Goal: Task Accomplishment & Management: Complete application form

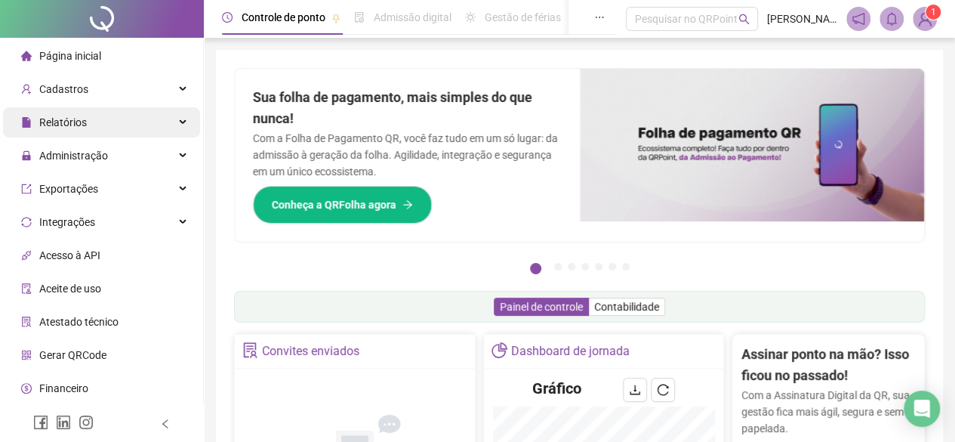
click at [94, 114] on div "Relatórios" at bounding box center [101, 122] width 197 height 30
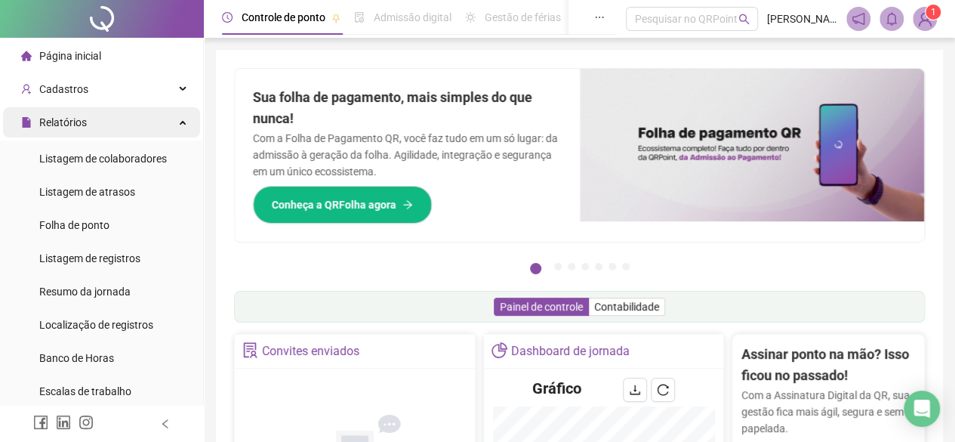
click at [101, 110] on div "Relatórios" at bounding box center [101, 122] width 197 height 30
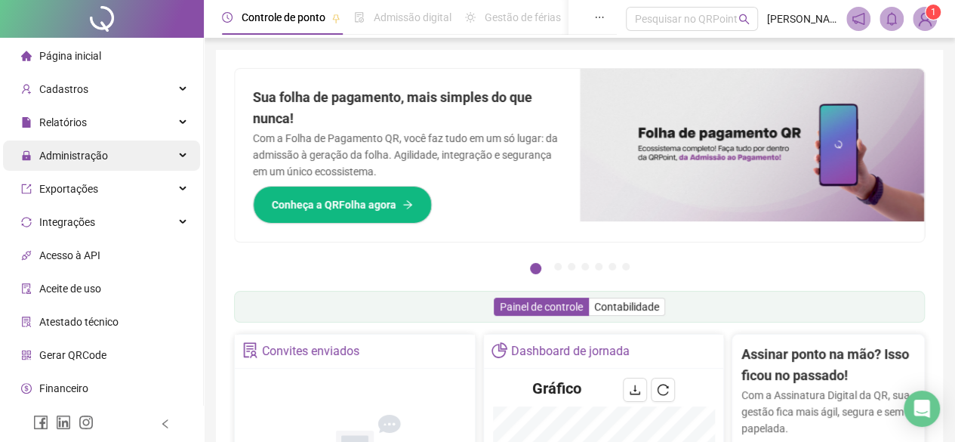
click at [109, 158] on div "Administração" at bounding box center [101, 155] width 197 height 30
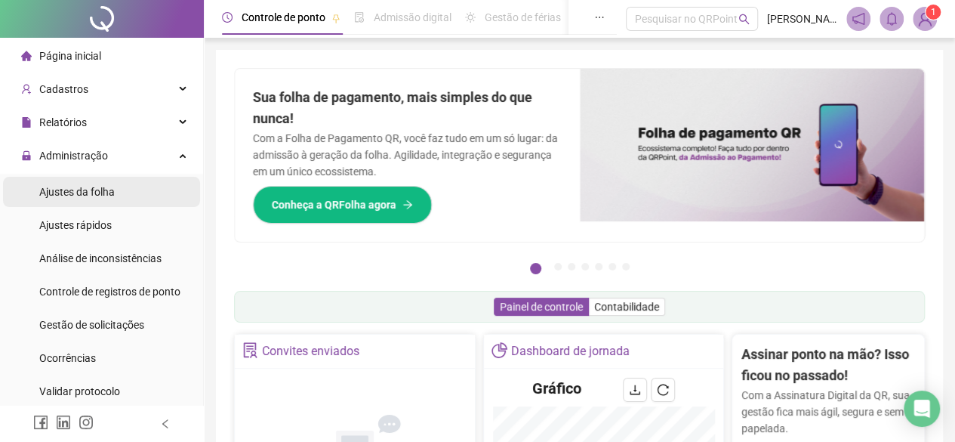
click at [109, 187] on span "Ajustes da folha" at bounding box center [77, 192] width 76 height 12
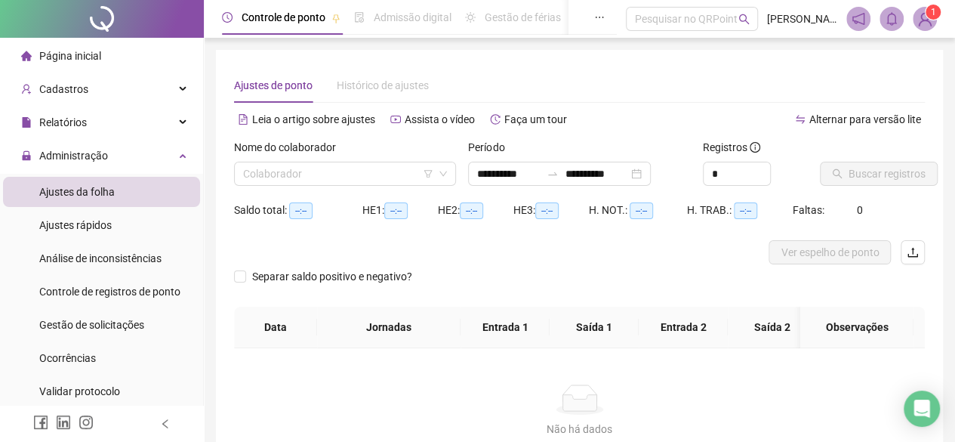
type input "**********"
click at [373, 182] on input "search" at bounding box center [338, 173] width 190 height 23
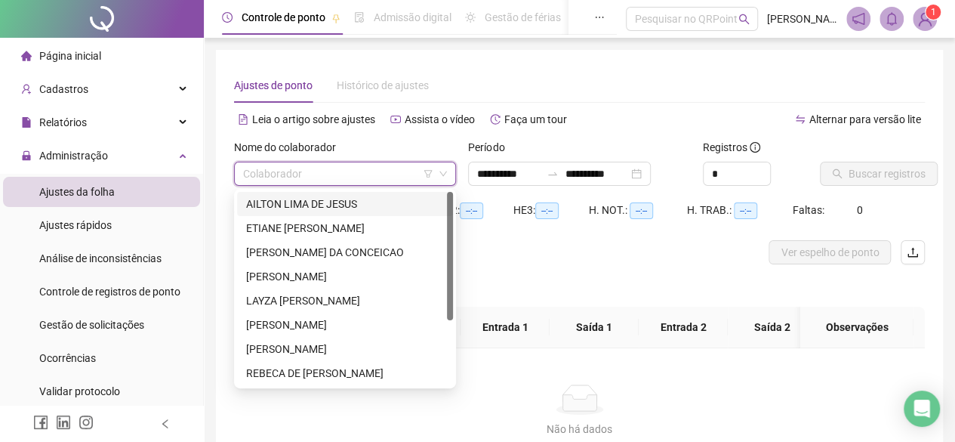
click at [385, 205] on div "AILTON LIMA DE JESUS" at bounding box center [345, 204] width 198 height 17
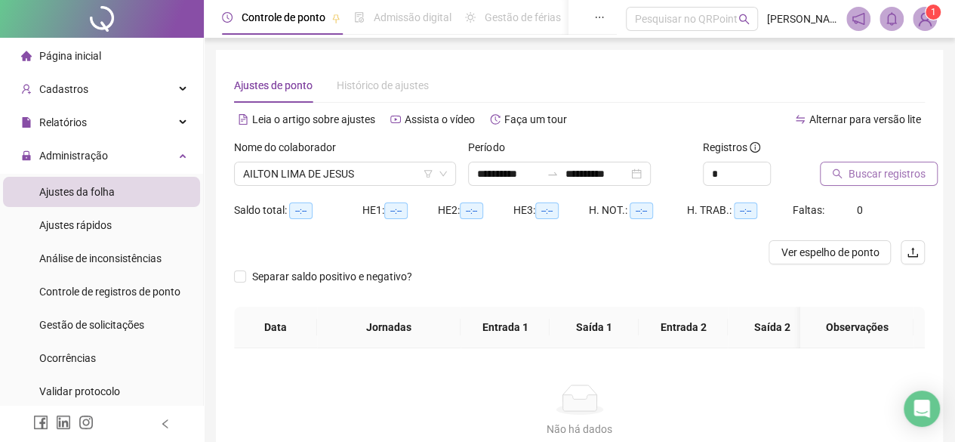
click at [875, 176] on span "Buscar registros" at bounding box center [887, 173] width 77 height 17
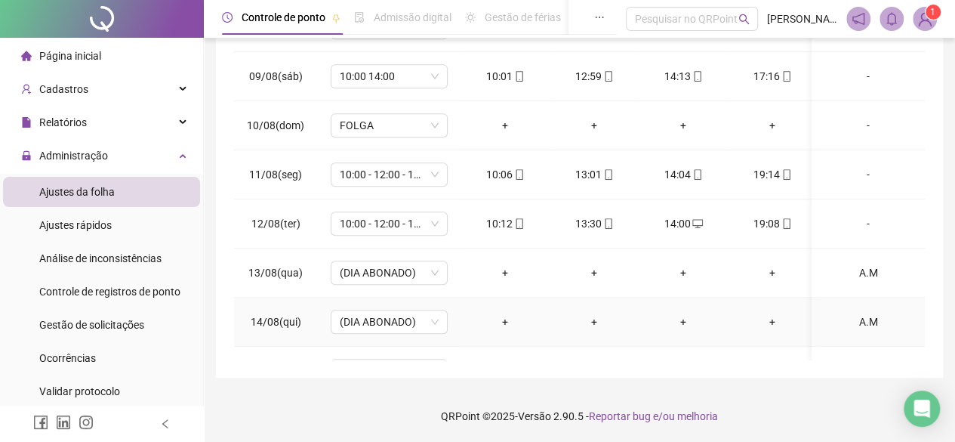
scroll to position [520, 0]
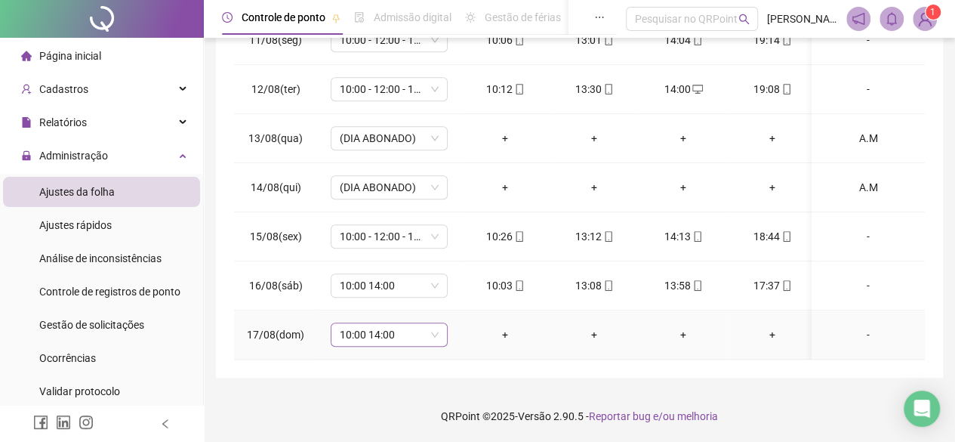
click at [411, 329] on span "10:00 14:00" at bounding box center [389, 334] width 99 height 23
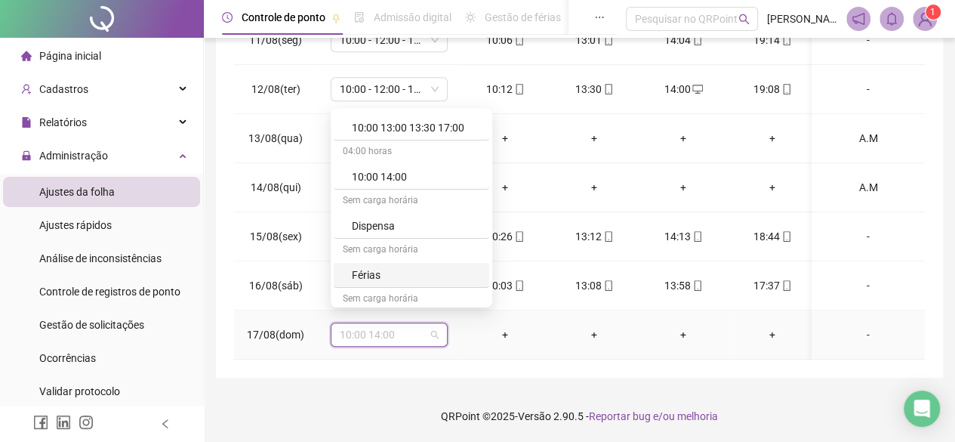
scroll to position [151, 0]
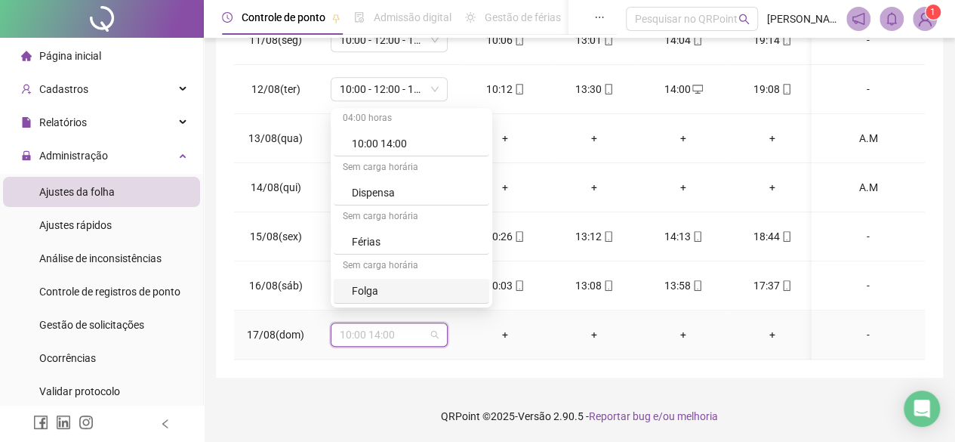
click at [384, 298] on div "Folga" at bounding box center [412, 291] width 156 height 25
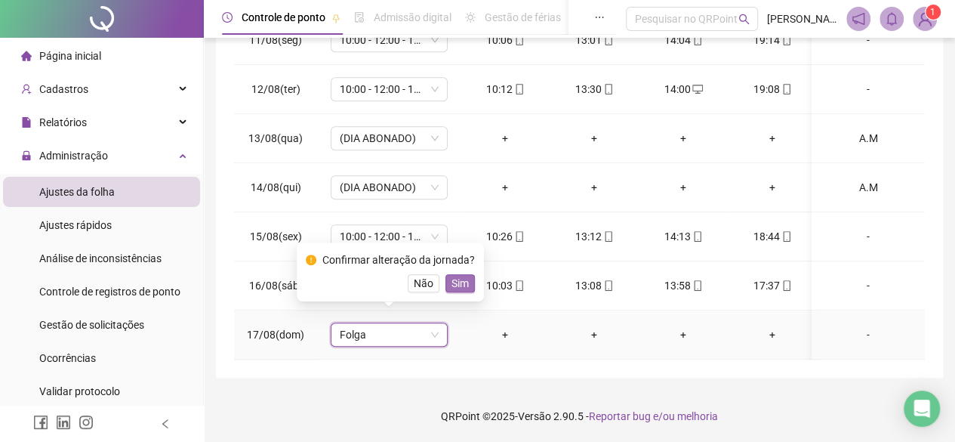
click at [464, 289] on span "Sim" at bounding box center [460, 283] width 17 height 17
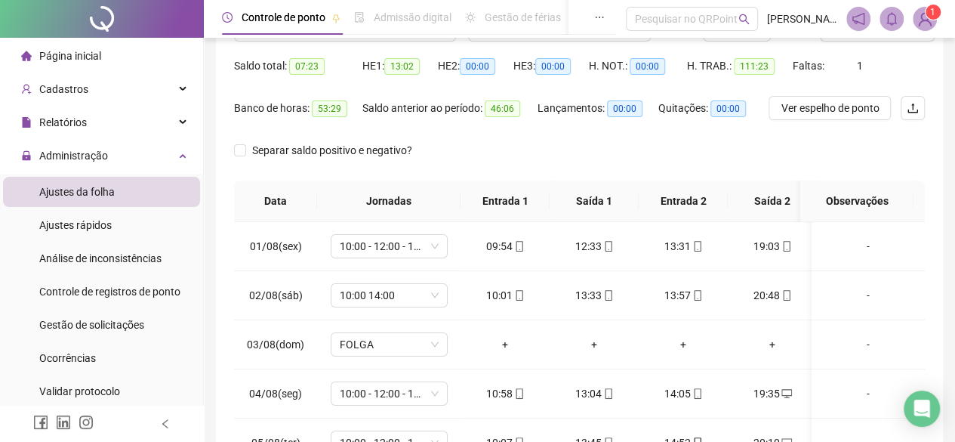
scroll to position [0, 0]
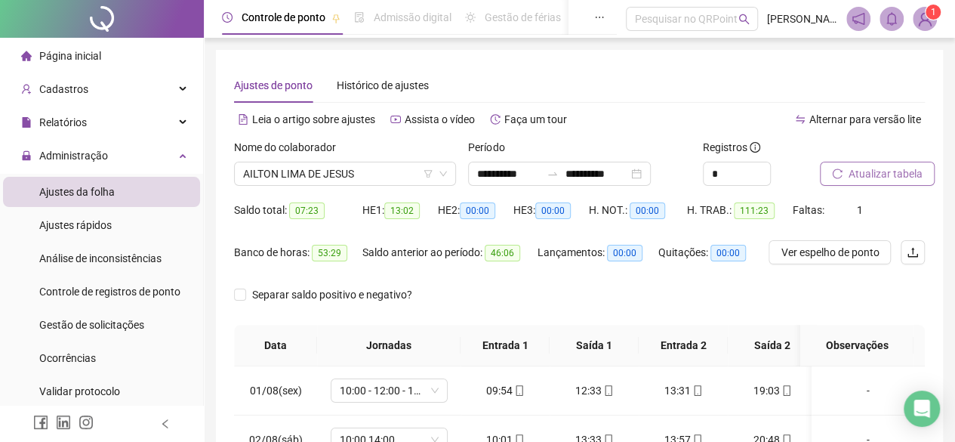
click at [878, 177] on span "Atualizar tabela" at bounding box center [886, 173] width 74 height 17
click at [345, 182] on span "AILTON LIMA DE JESUS" at bounding box center [345, 173] width 204 height 23
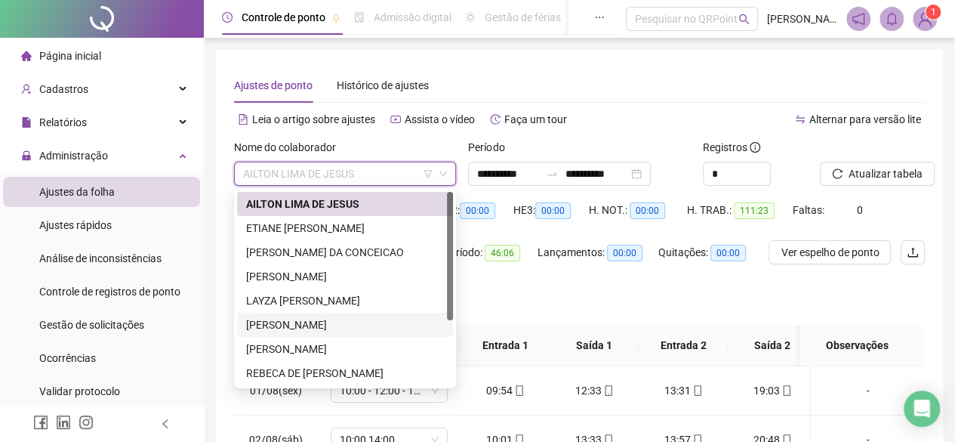
click at [319, 326] on div "[PERSON_NAME]" at bounding box center [345, 324] width 198 height 17
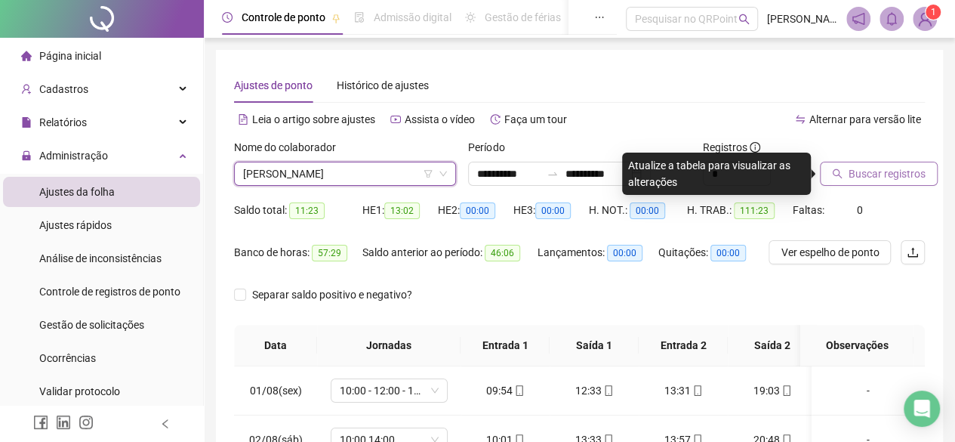
click at [907, 180] on span "Buscar registros" at bounding box center [887, 173] width 77 height 17
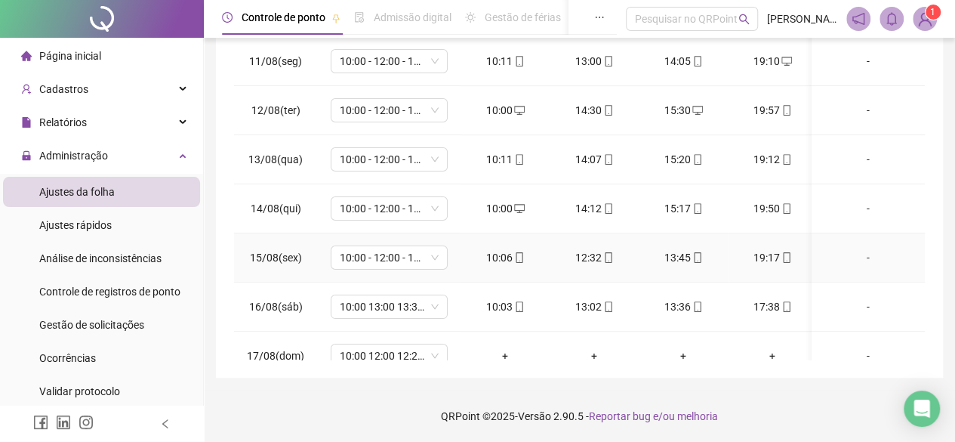
scroll to position [31, 0]
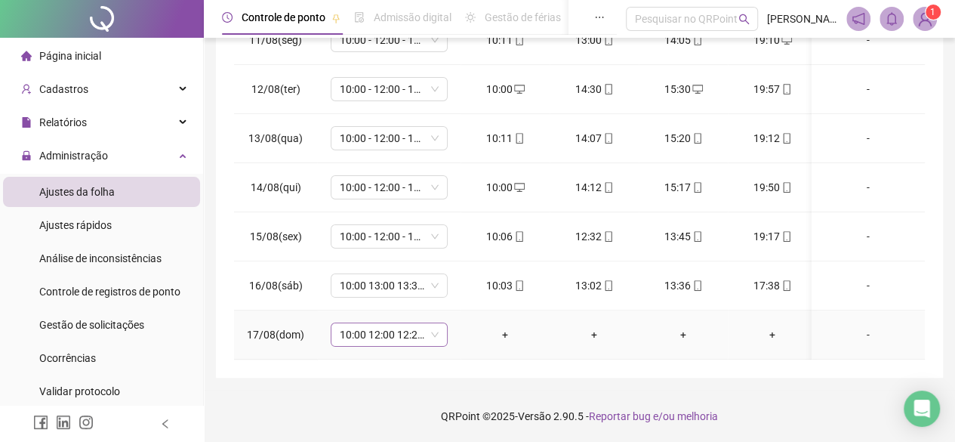
click at [441, 327] on div "10:00 12:00 12:20 16:00" at bounding box center [389, 334] width 117 height 24
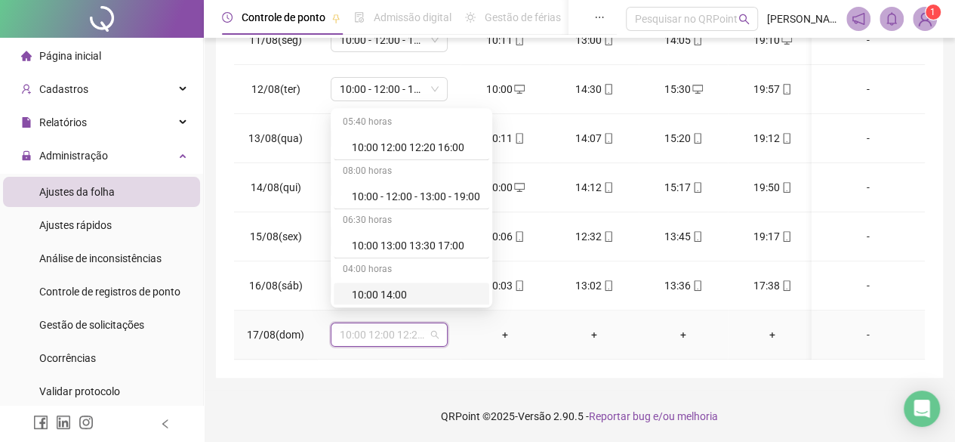
click at [426, 284] on div "10:00 14:00" at bounding box center [412, 294] width 156 height 25
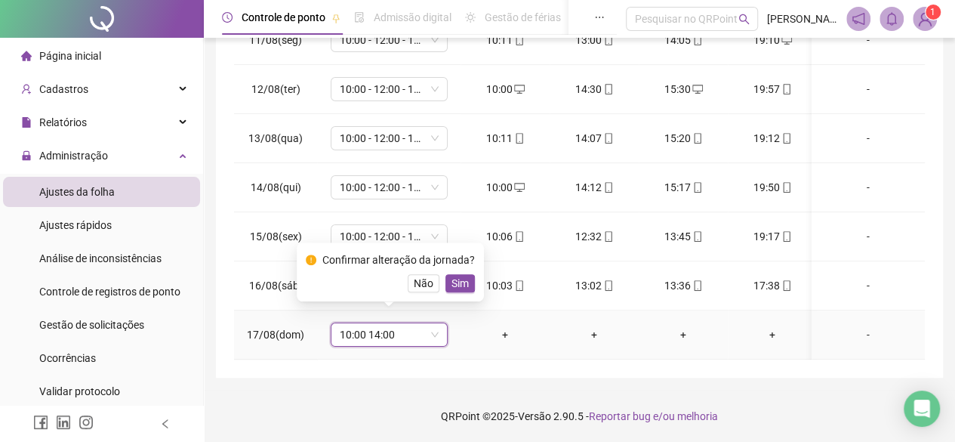
click at [430, 323] on span "10:00 14:00" at bounding box center [389, 334] width 99 height 23
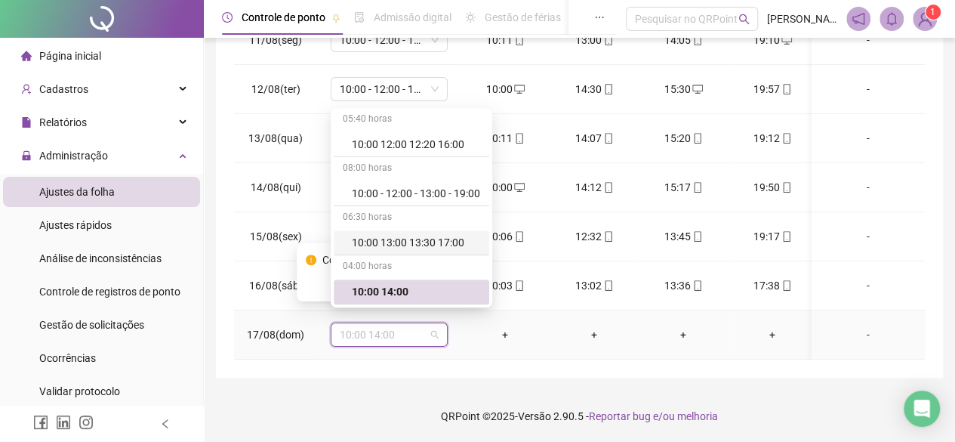
scroll to position [154, 0]
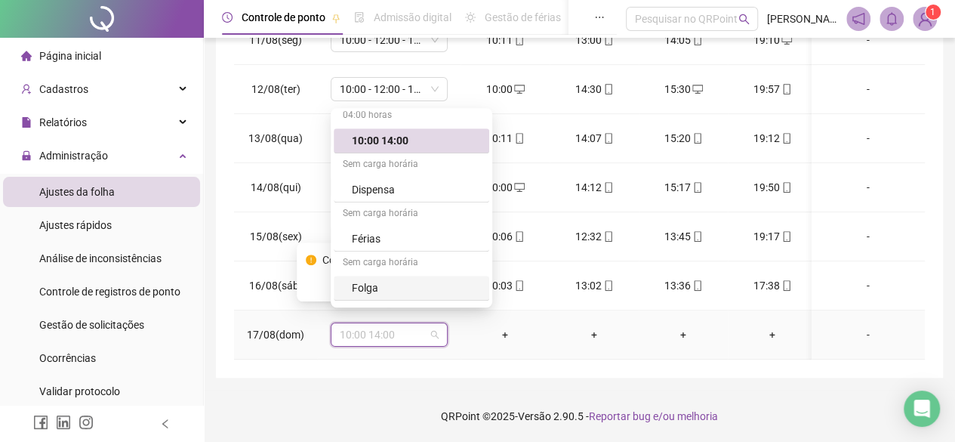
click at [400, 280] on div "Folga" at bounding box center [416, 287] width 128 height 17
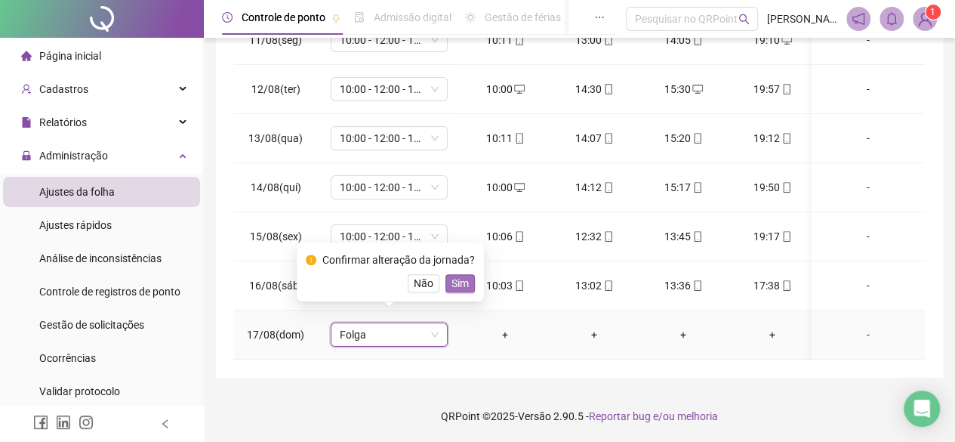
click at [455, 282] on span "Sim" at bounding box center [460, 283] width 17 height 17
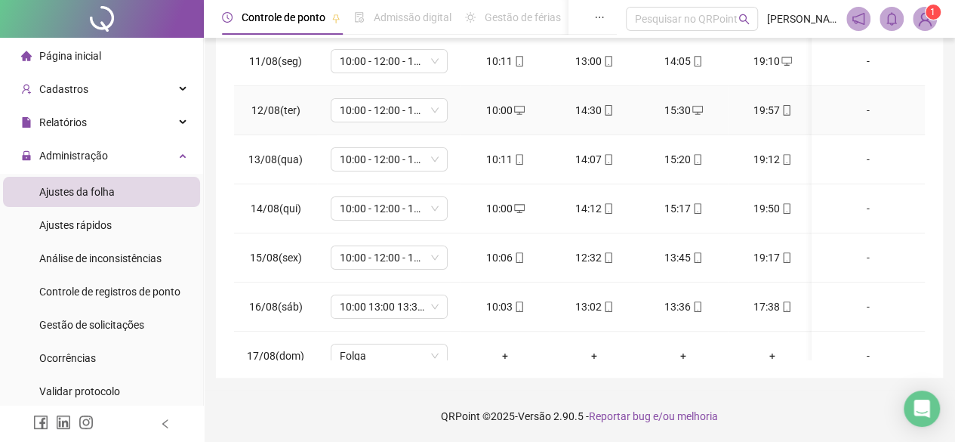
scroll to position [0, 0]
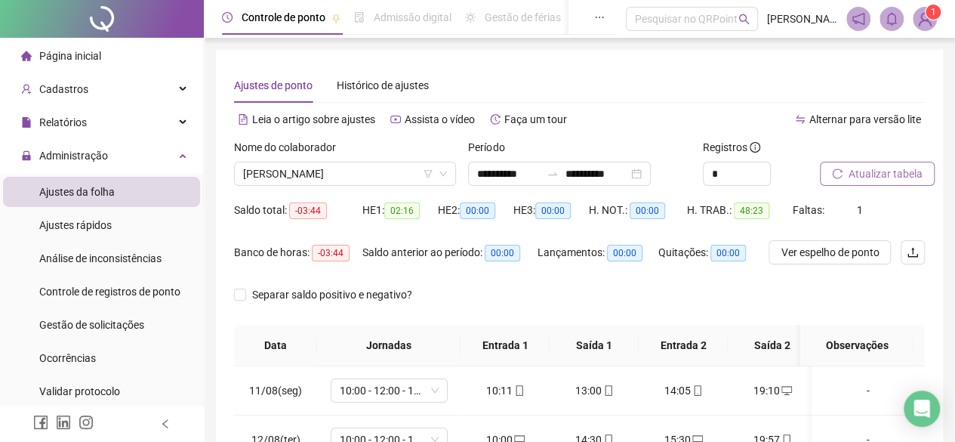
click at [880, 175] on span "Atualizar tabela" at bounding box center [886, 173] width 74 height 17
click at [346, 166] on span "[PERSON_NAME]" at bounding box center [345, 173] width 204 height 23
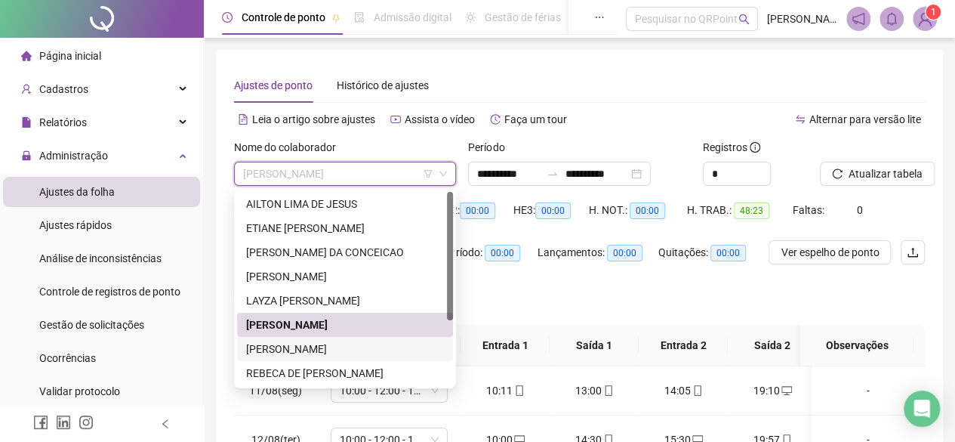
scroll to position [76, 0]
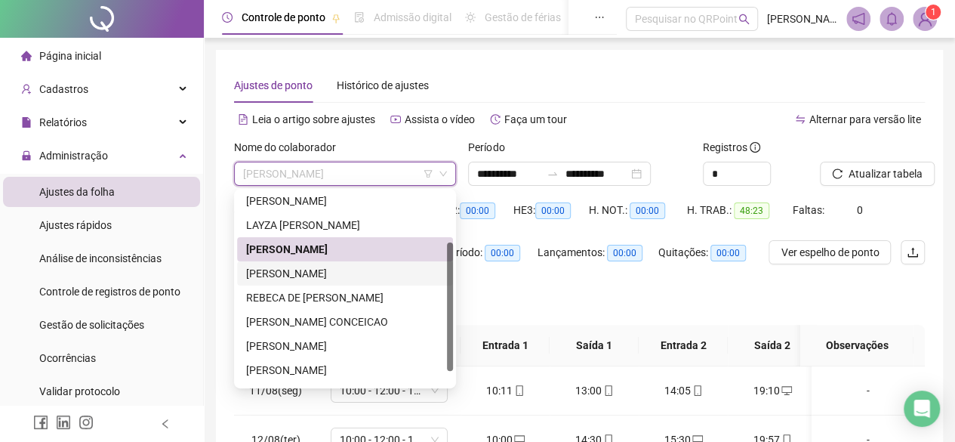
click at [367, 277] on div "[PERSON_NAME]" at bounding box center [345, 273] width 198 height 17
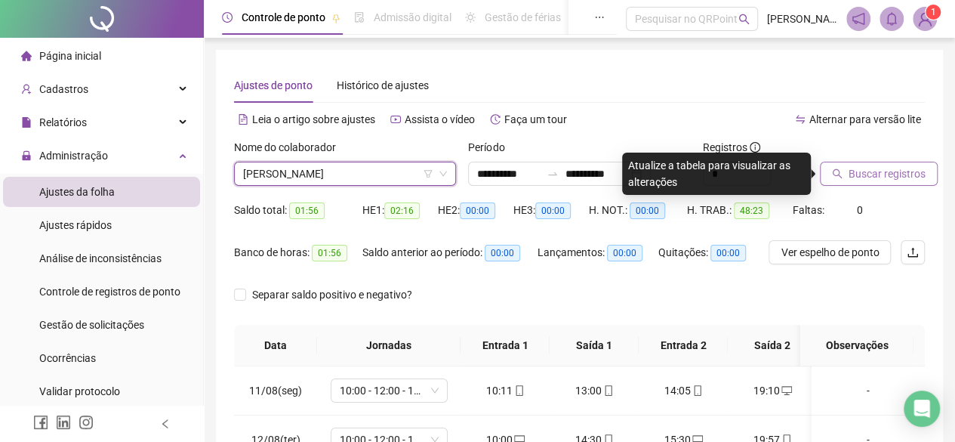
click at [896, 164] on button "Buscar registros" at bounding box center [879, 174] width 118 height 24
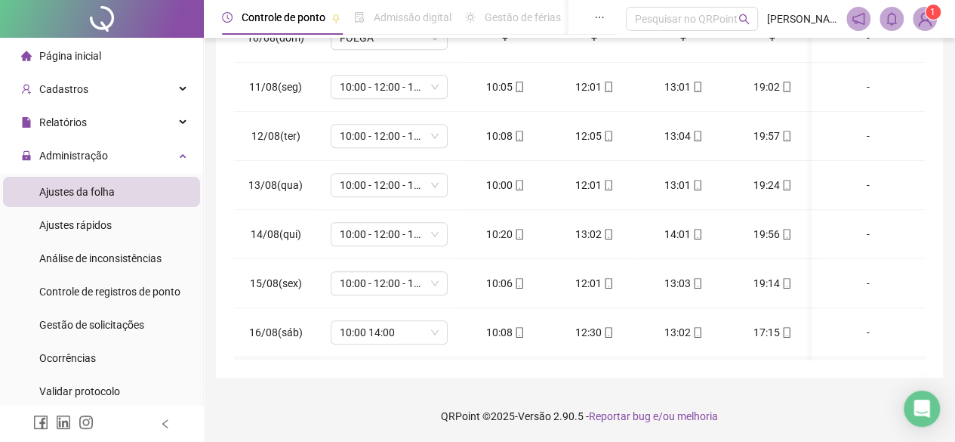
scroll to position [520, 0]
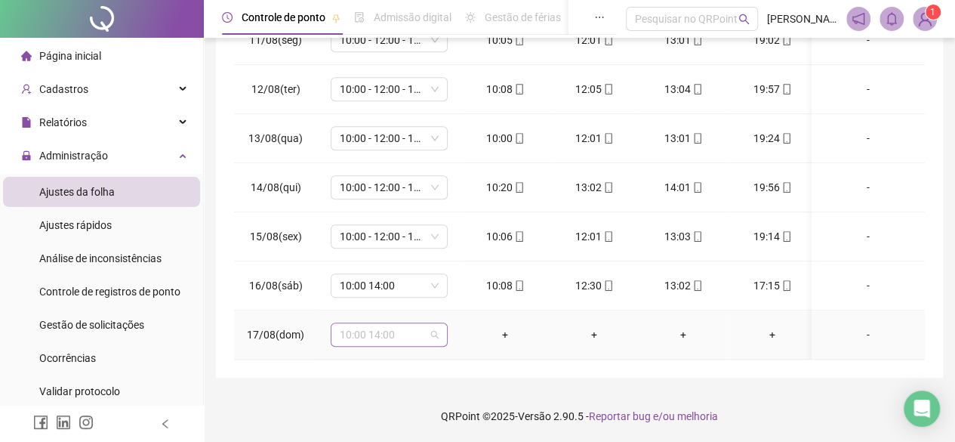
click at [441, 322] on div "10:00 14:00" at bounding box center [389, 334] width 117 height 24
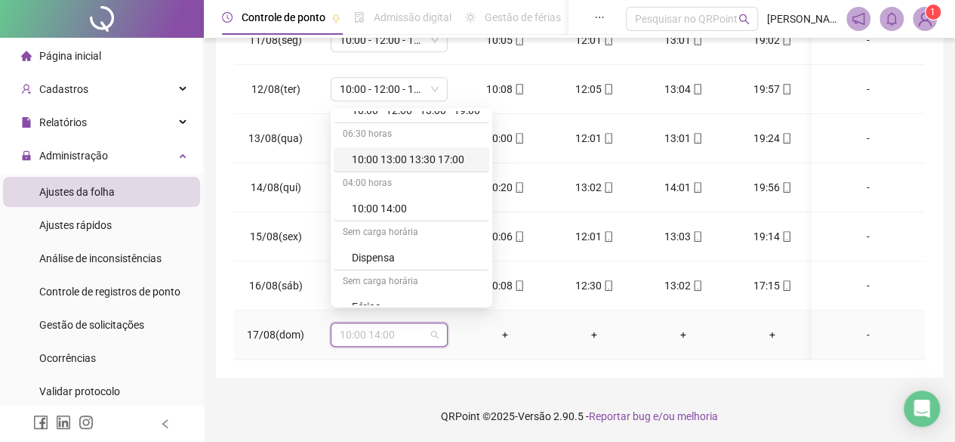
scroll to position [151, 0]
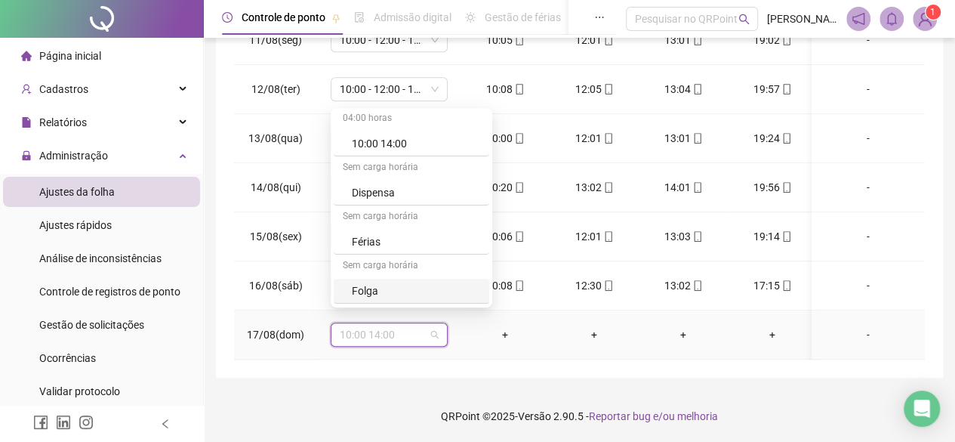
click at [407, 285] on div "Folga" at bounding box center [416, 290] width 128 height 17
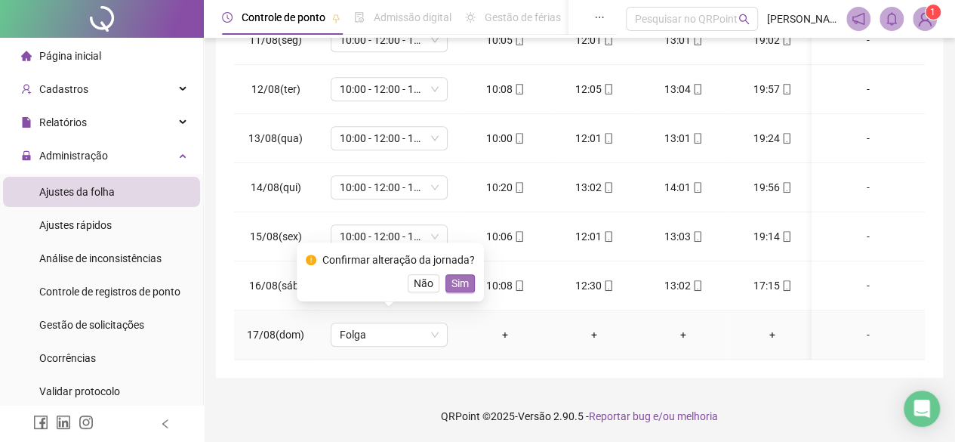
click at [452, 281] on span "Sim" at bounding box center [460, 283] width 17 height 17
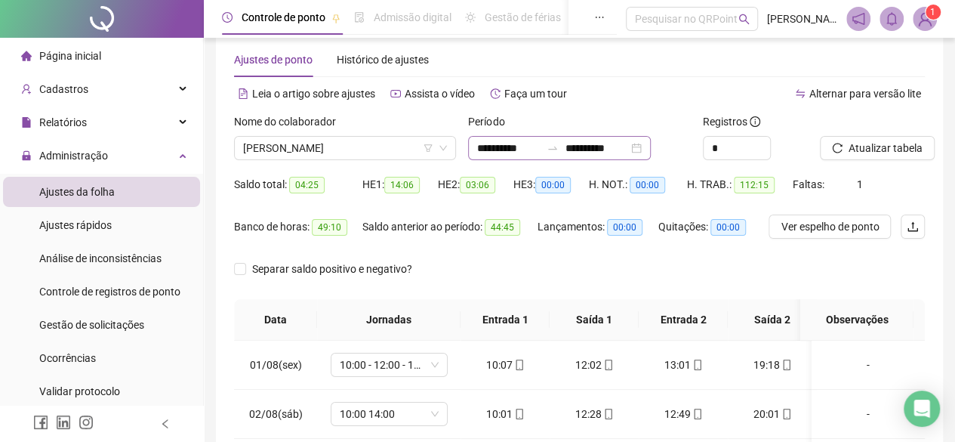
scroll to position [0, 0]
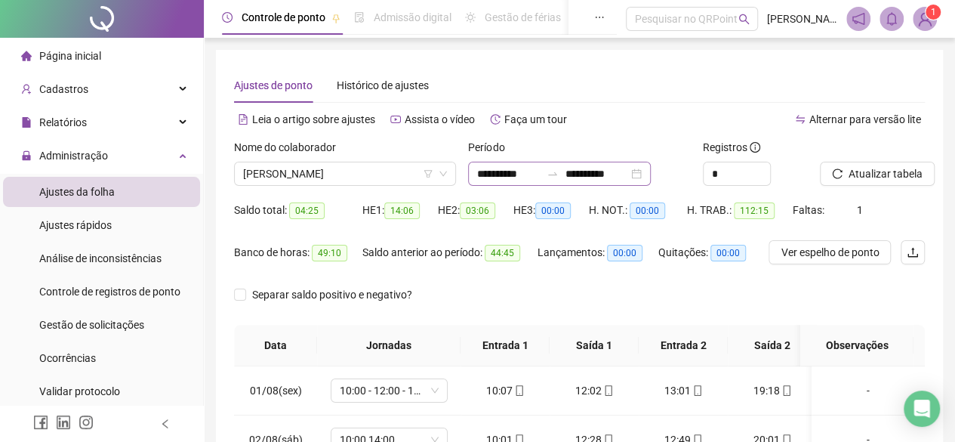
click at [651, 171] on div "**********" at bounding box center [559, 174] width 183 height 24
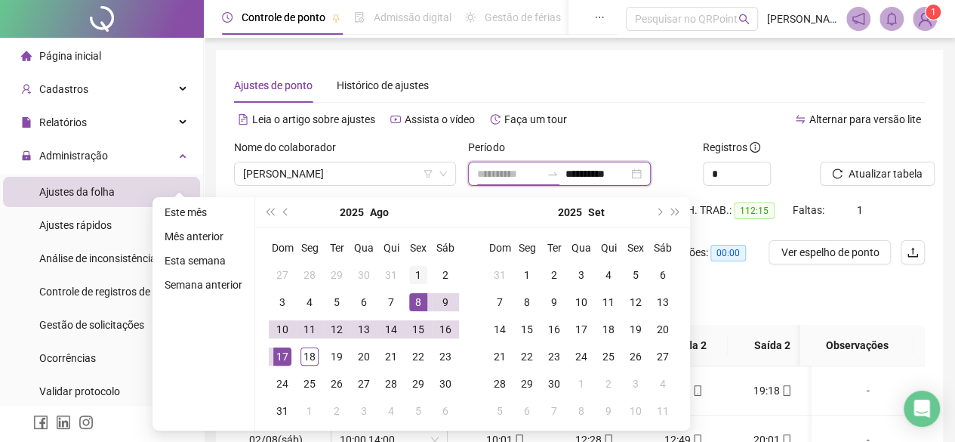
type input "**********"
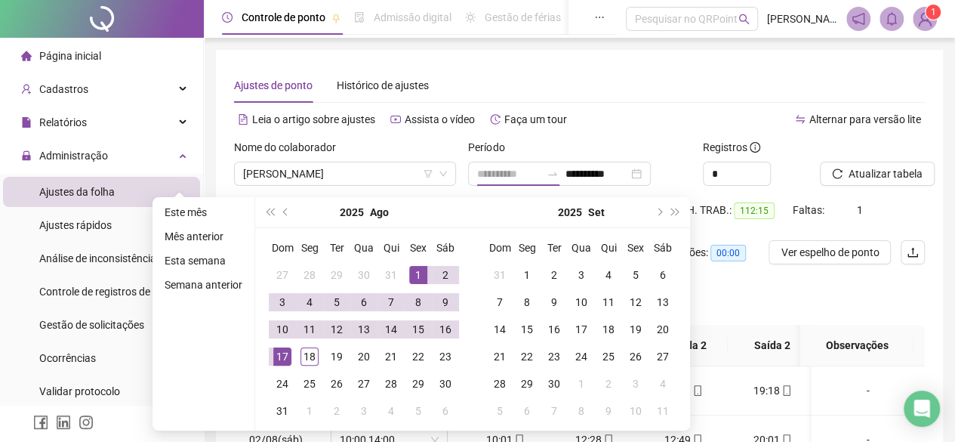
click at [415, 279] on div "1" at bounding box center [418, 275] width 18 height 18
type input "**********"
click at [305, 363] on div "18" at bounding box center [310, 356] width 18 height 18
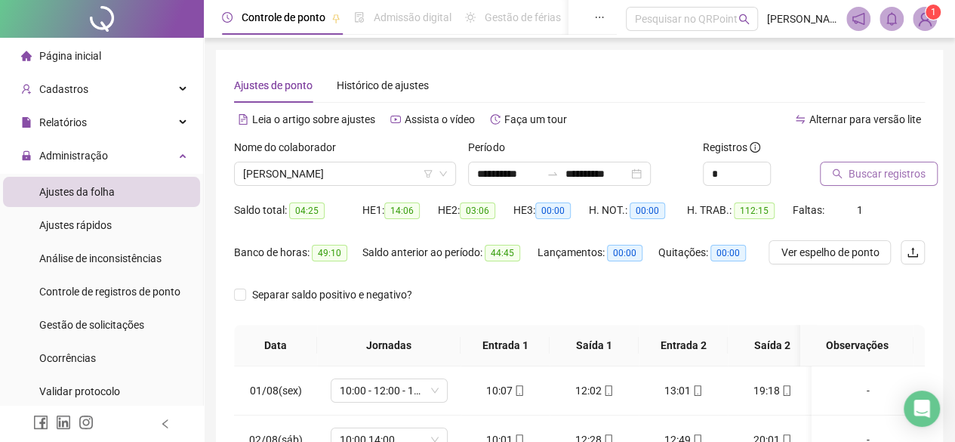
click at [907, 178] on span "Buscar registros" at bounding box center [887, 173] width 77 height 17
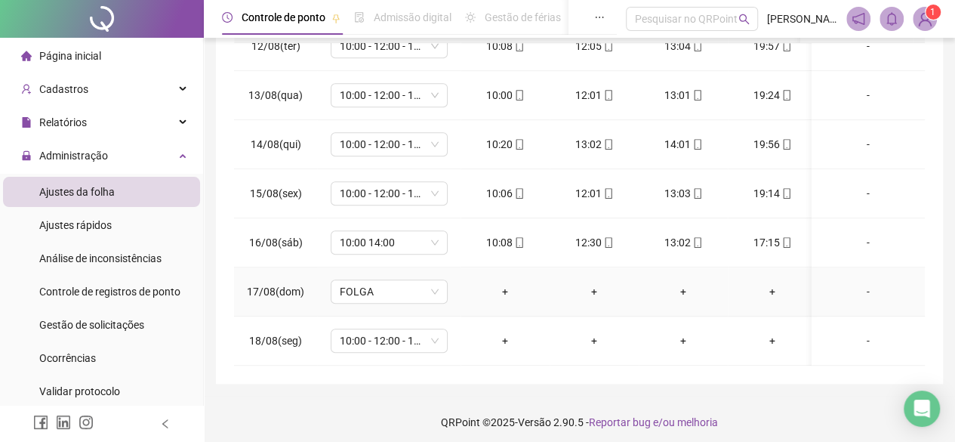
scroll to position [329, 0]
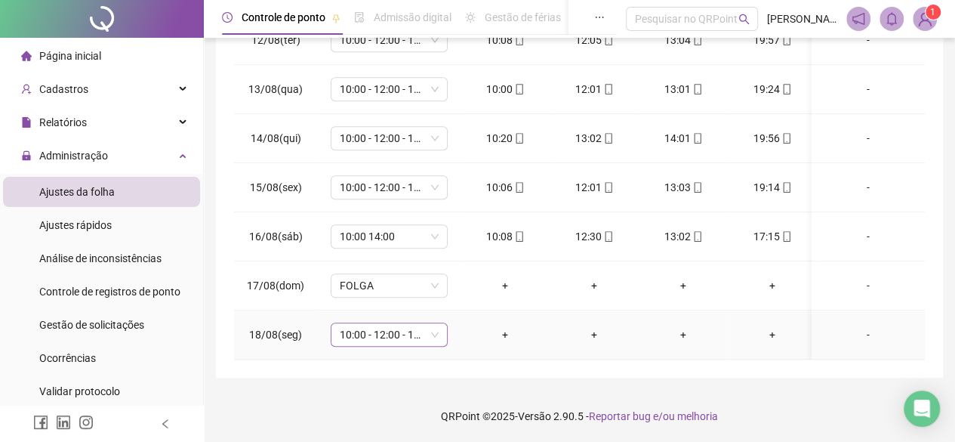
click at [440, 322] on div "10:00 - 12:00 - 13:00 - 19:00" at bounding box center [389, 334] width 117 height 24
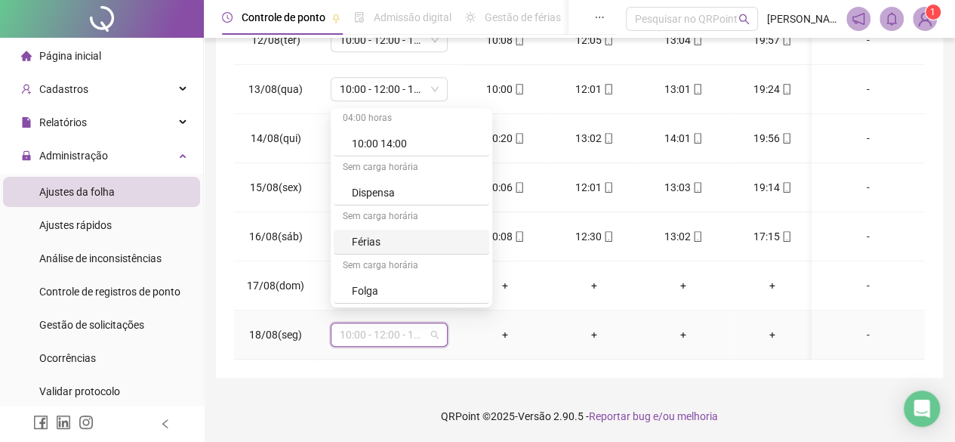
scroll to position [227, 0]
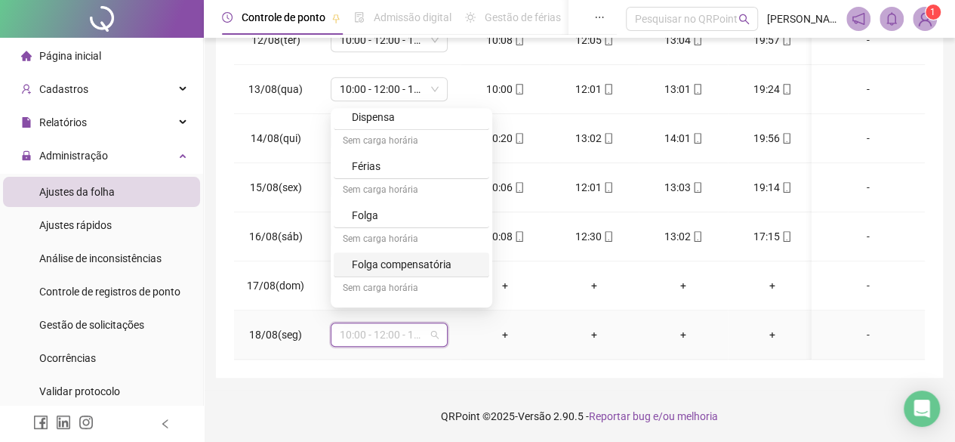
click at [378, 264] on div "Folga compensatória" at bounding box center [416, 264] width 128 height 17
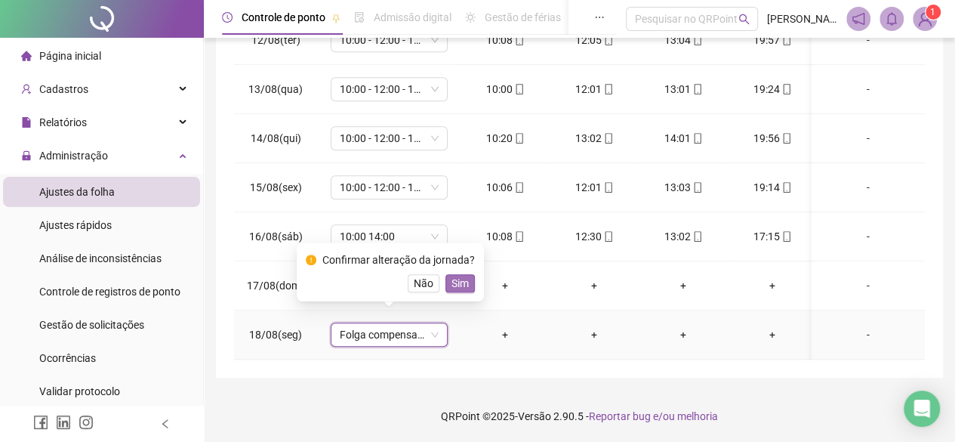
click at [461, 282] on span "Sim" at bounding box center [460, 283] width 17 height 17
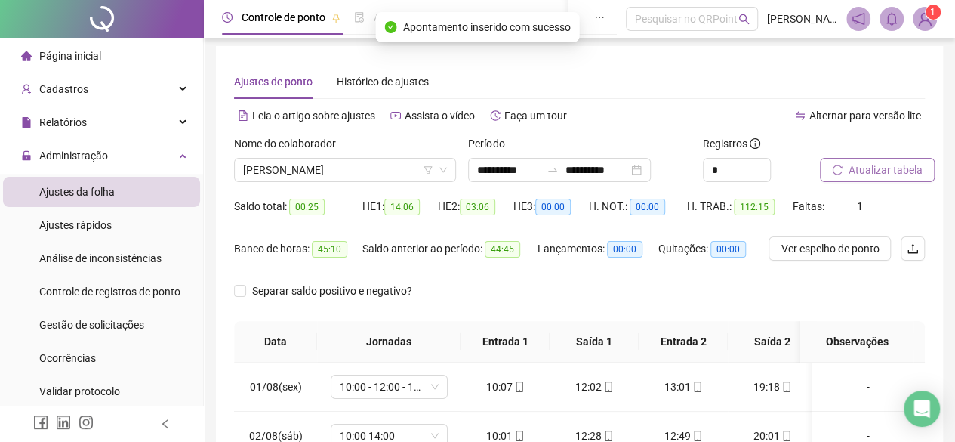
scroll to position [0, 0]
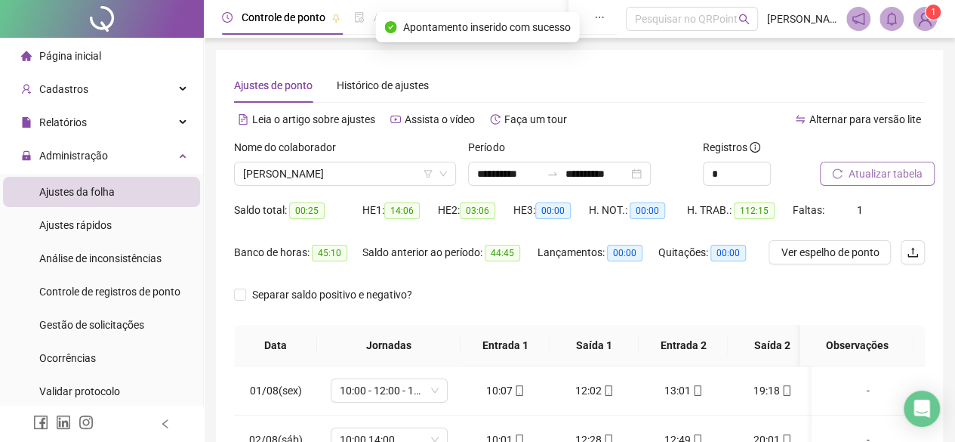
click at [856, 182] on button "Atualizar tabela" at bounding box center [877, 174] width 115 height 24
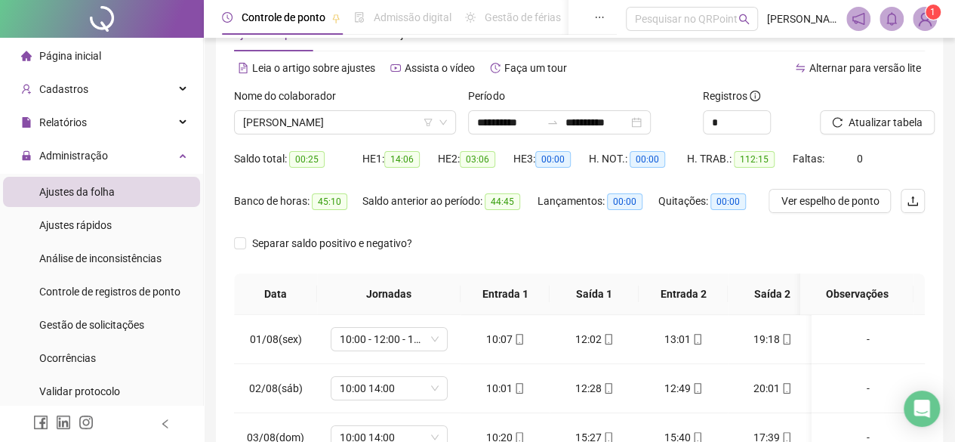
scroll to position [76, 0]
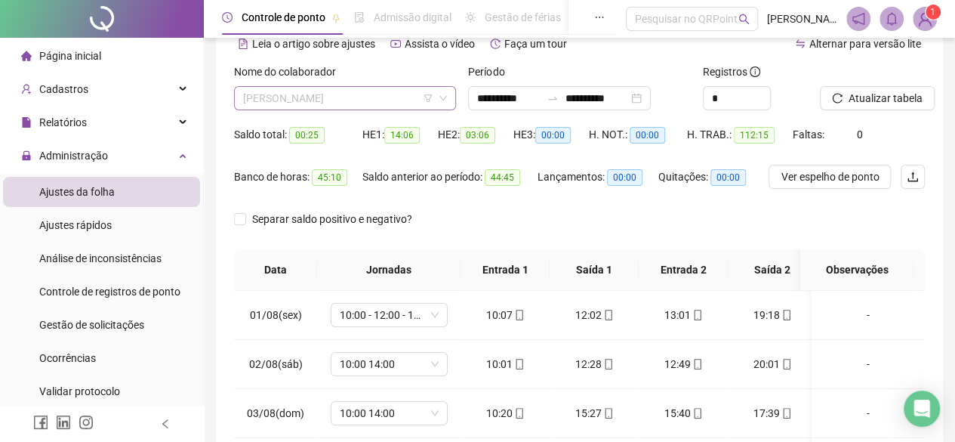
click at [414, 99] on span "[PERSON_NAME]" at bounding box center [345, 98] width 204 height 23
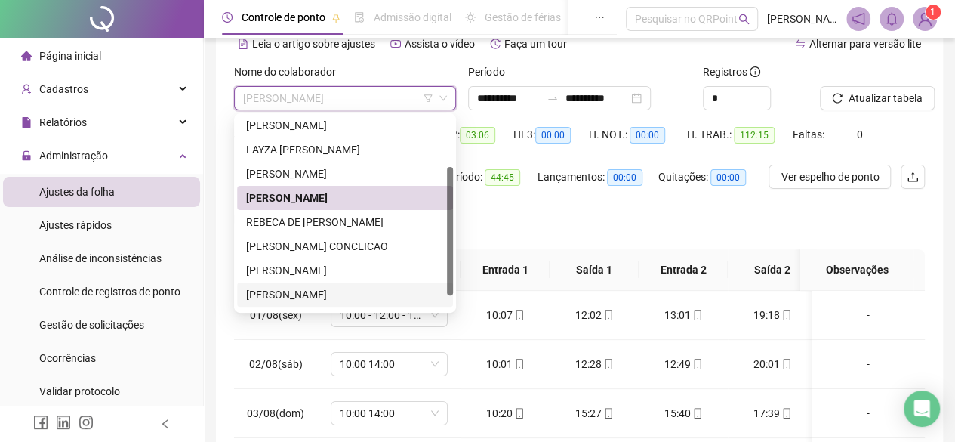
scroll to position [97, 0]
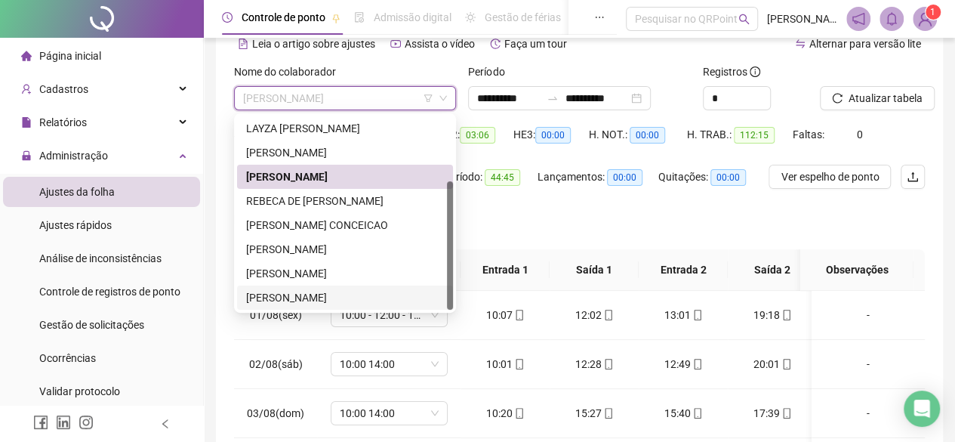
click at [403, 292] on div "[PERSON_NAME]" at bounding box center [345, 297] width 198 height 17
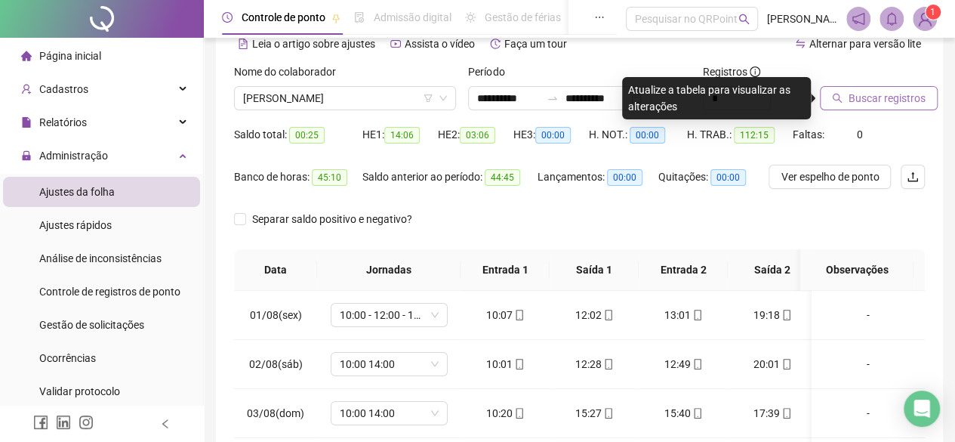
click at [870, 97] on span "Buscar registros" at bounding box center [887, 98] width 77 height 17
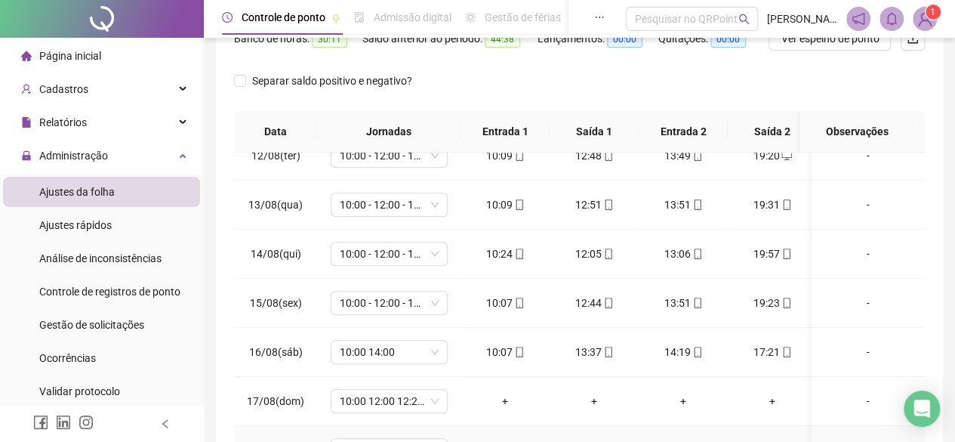
scroll to position [329, 0]
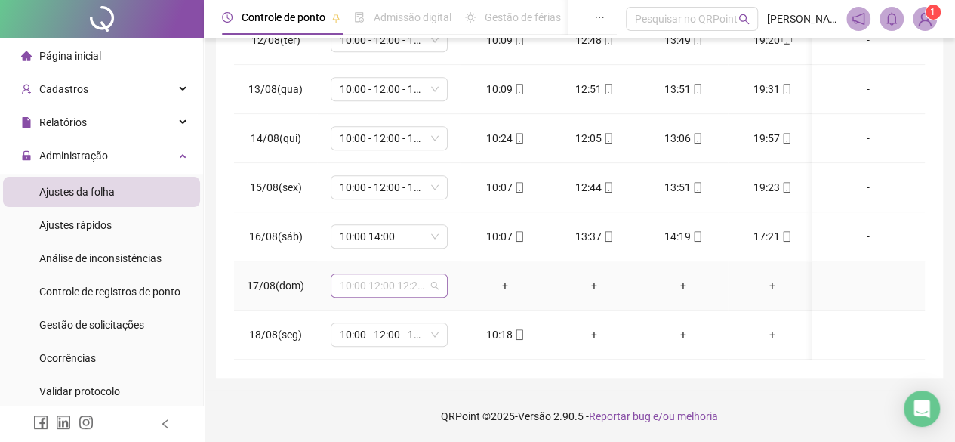
click at [437, 274] on span "10:00 12:00 12:20 16:00" at bounding box center [389, 285] width 99 height 23
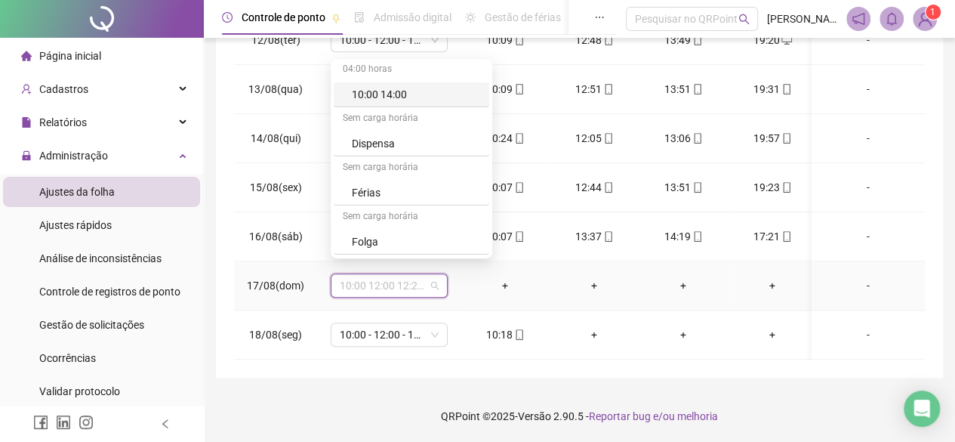
scroll to position [227, 0]
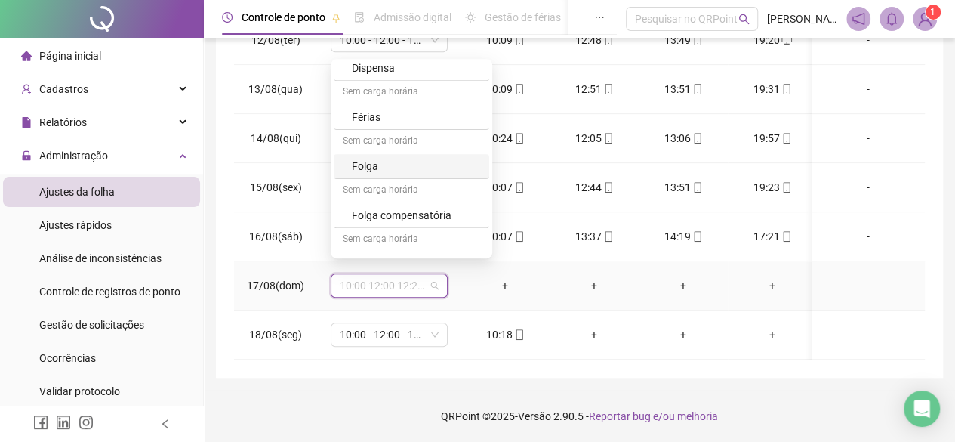
click at [376, 168] on div "Folga" at bounding box center [416, 166] width 128 height 17
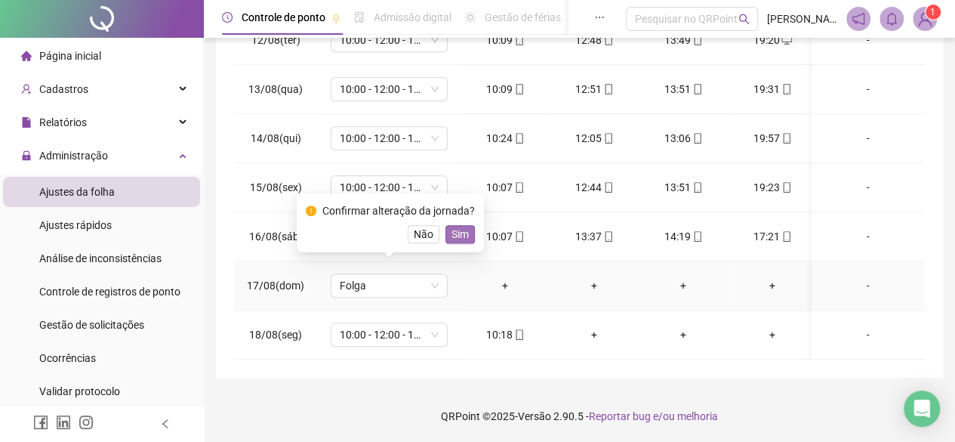
click at [455, 235] on span "Sim" at bounding box center [460, 234] width 17 height 17
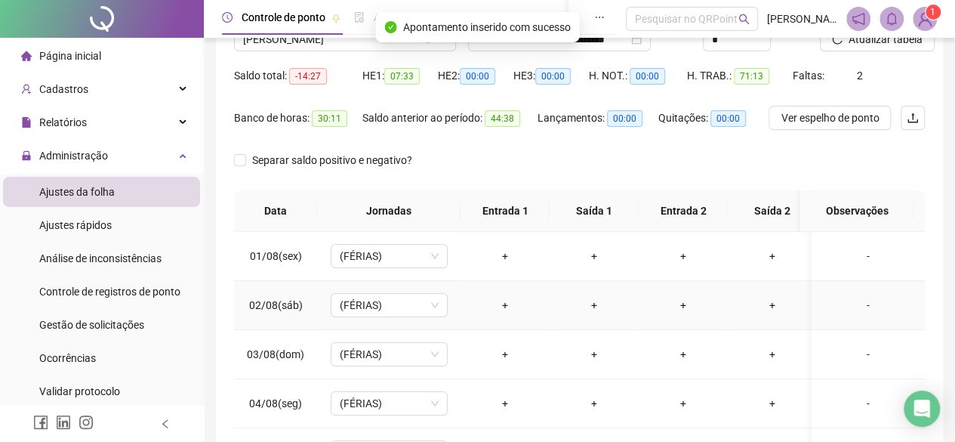
scroll to position [27, 0]
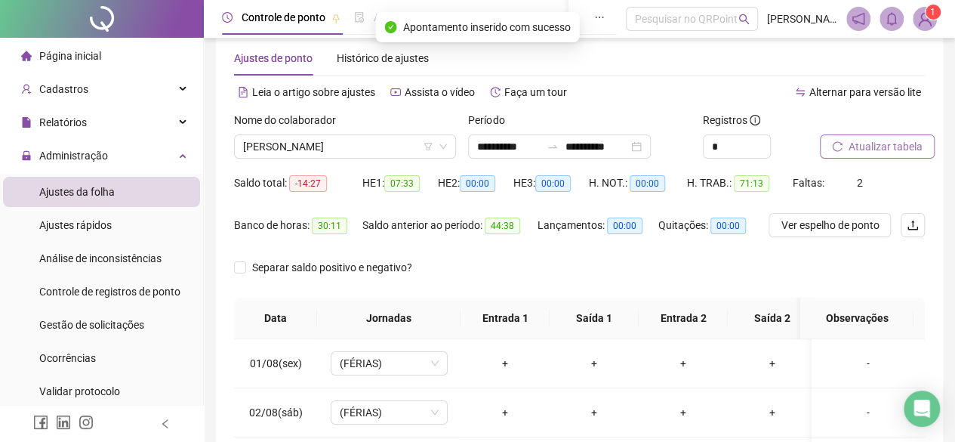
click at [856, 135] on button "Atualizar tabela" at bounding box center [877, 146] width 115 height 24
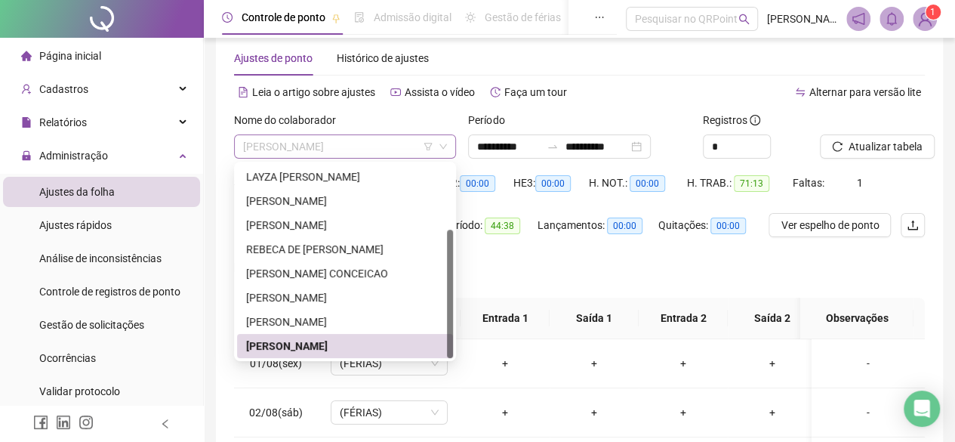
click at [387, 148] on span "[PERSON_NAME]" at bounding box center [345, 146] width 204 height 23
click at [370, 316] on div "[PERSON_NAME]" at bounding box center [345, 321] width 198 height 17
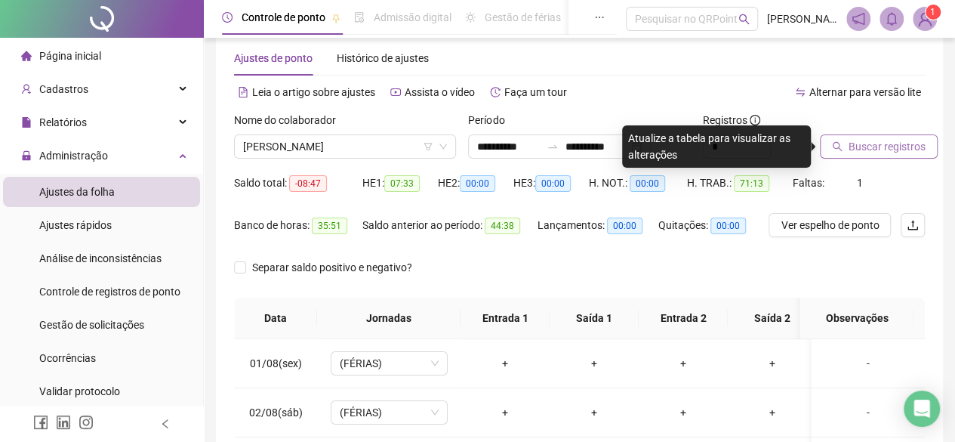
click at [879, 154] on button "Buscar registros" at bounding box center [879, 146] width 118 height 24
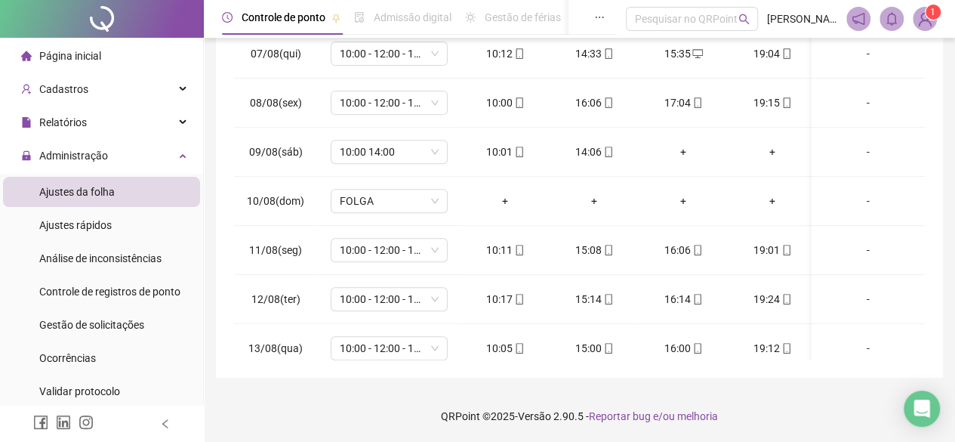
scroll to position [568, 0]
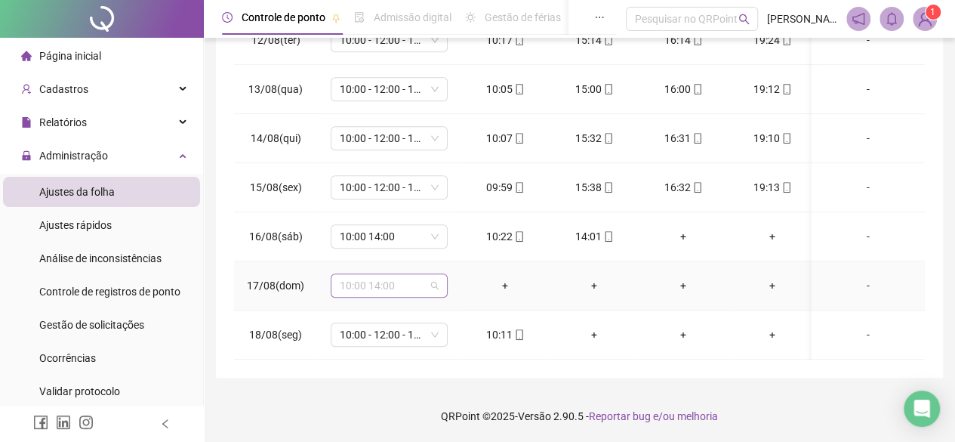
click at [420, 276] on span "10:00 14:00" at bounding box center [389, 285] width 99 height 23
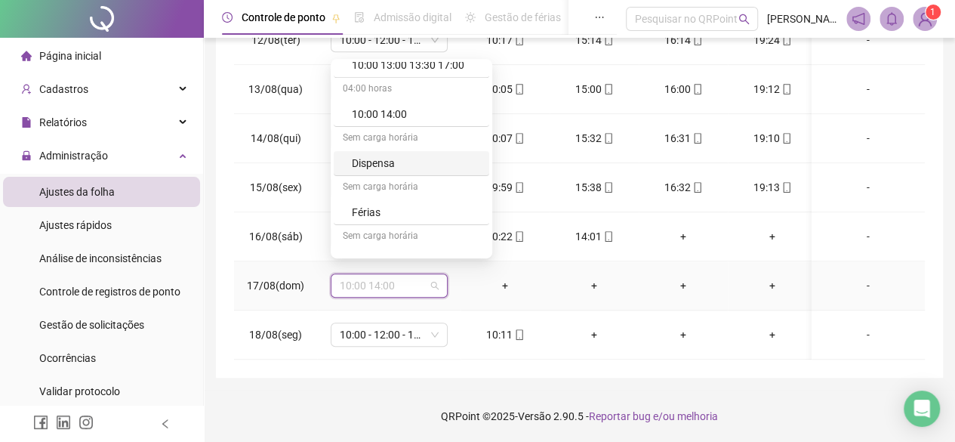
scroll to position [151, 0]
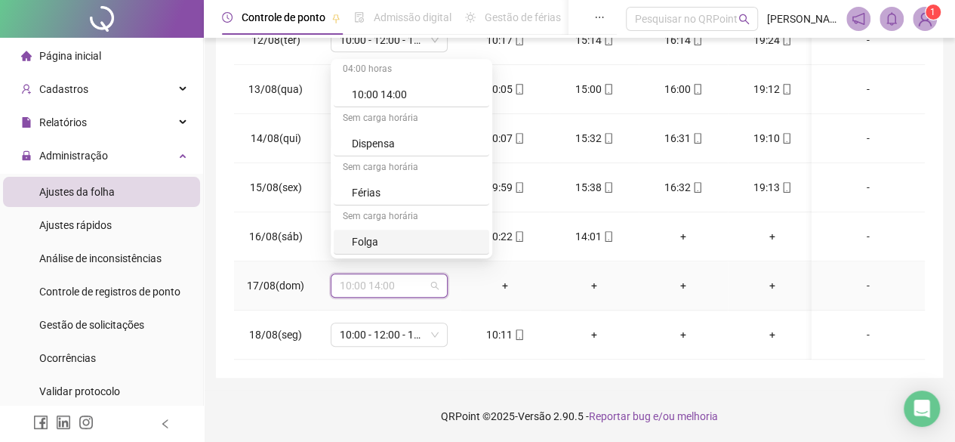
click at [391, 245] on div "Folga" at bounding box center [416, 241] width 128 height 17
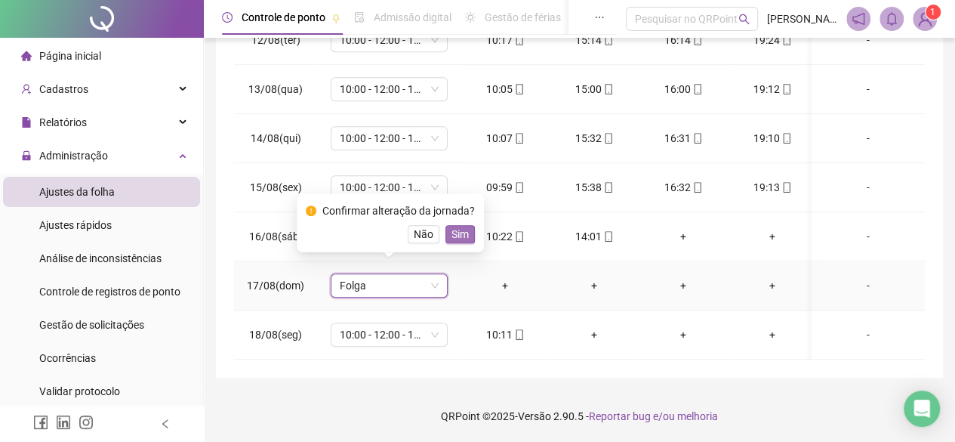
click at [464, 233] on span "Sim" at bounding box center [460, 234] width 17 height 17
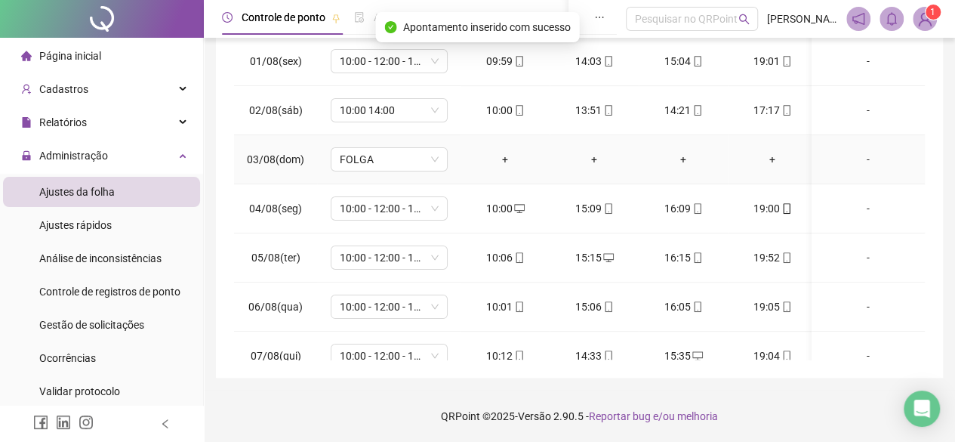
scroll to position [27, 0]
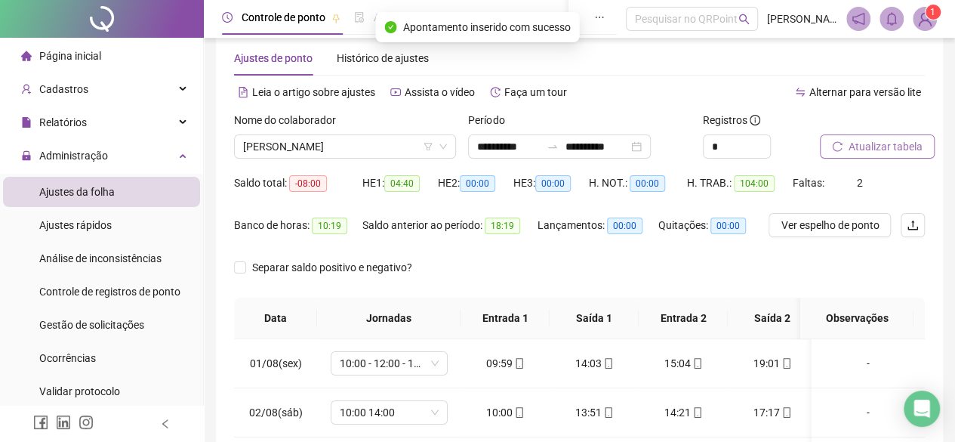
click at [850, 145] on span "Atualizar tabela" at bounding box center [886, 146] width 74 height 17
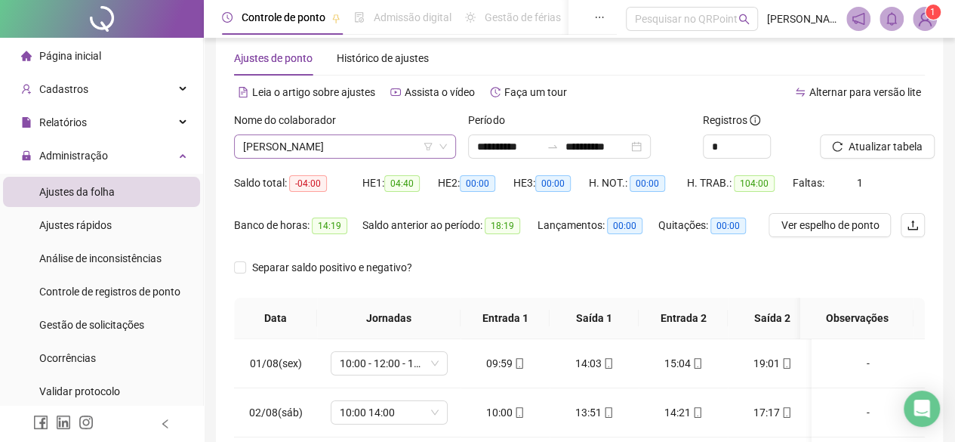
click at [382, 147] on span "[PERSON_NAME]" at bounding box center [345, 146] width 204 height 23
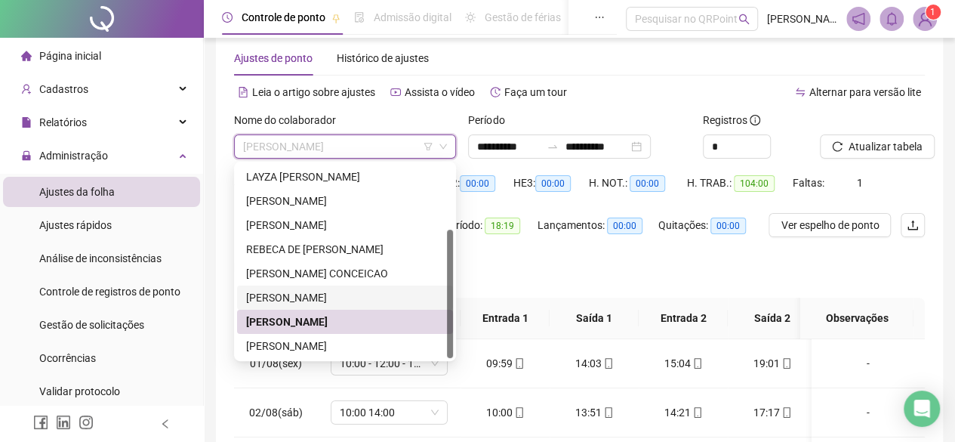
click at [363, 295] on div "[PERSON_NAME]" at bounding box center [345, 297] width 198 height 17
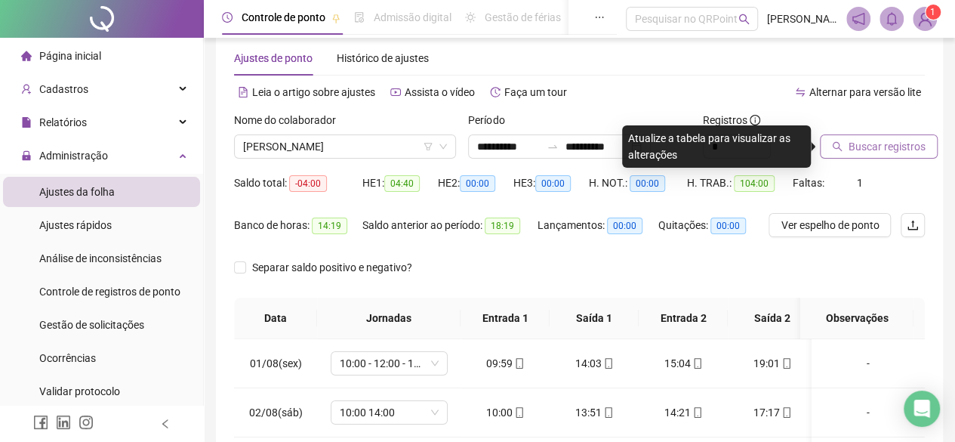
click at [881, 151] on span "Buscar registros" at bounding box center [887, 146] width 77 height 17
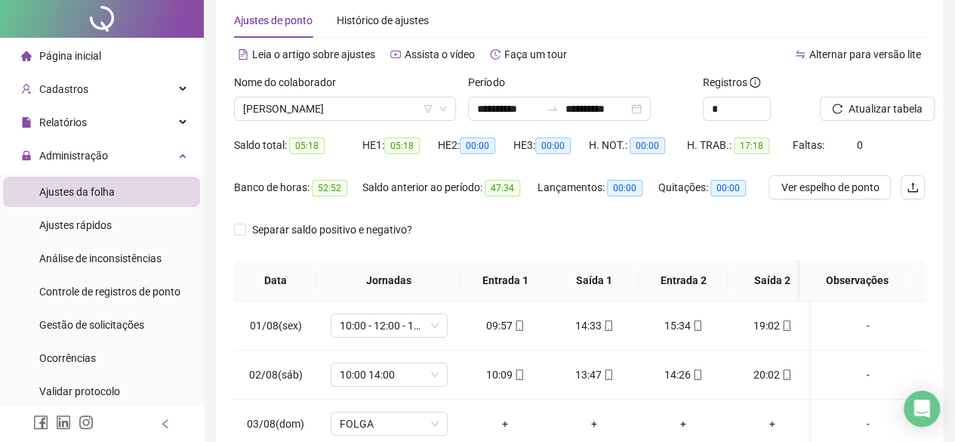
scroll to position [0, 0]
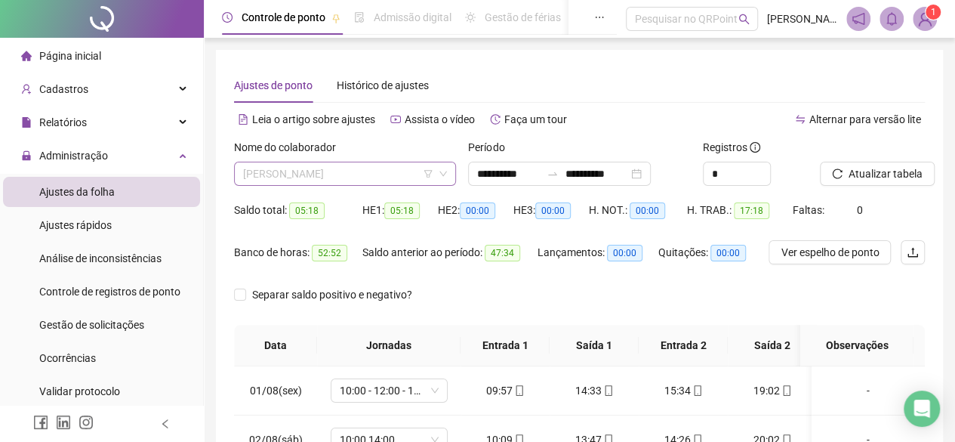
click at [403, 174] on span "[PERSON_NAME]" at bounding box center [345, 173] width 204 height 23
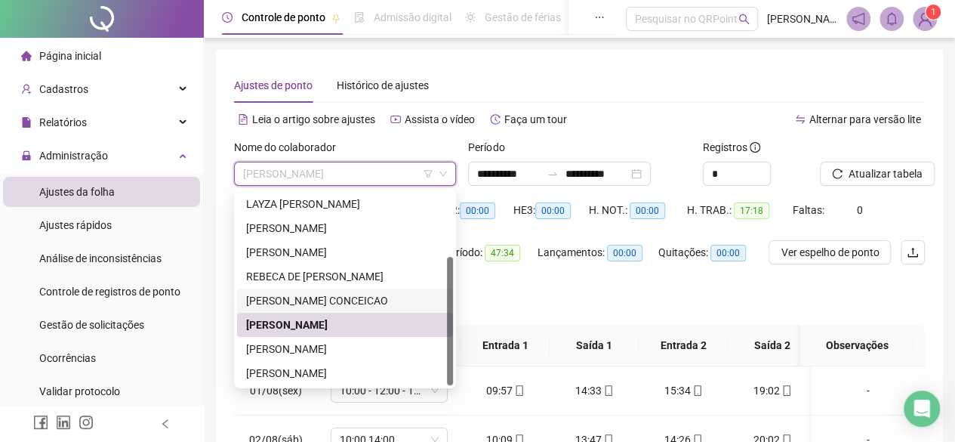
click at [343, 295] on div "[PERSON_NAME] CONCEICAO" at bounding box center [345, 300] width 198 height 17
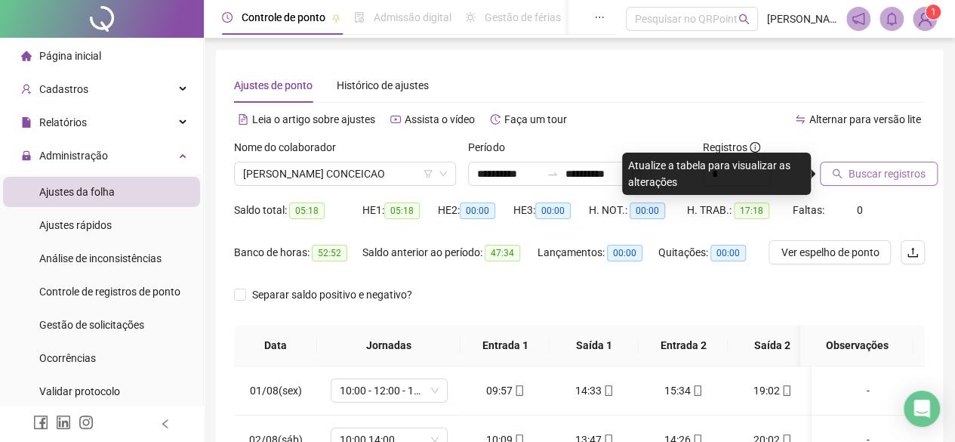
click at [849, 177] on span "Buscar registros" at bounding box center [887, 173] width 77 height 17
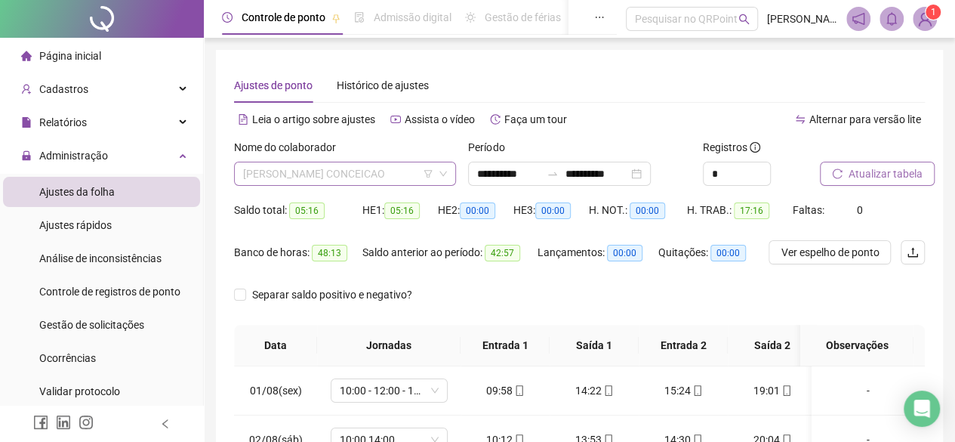
click at [409, 176] on span "[PERSON_NAME] CONCEICAO" at bounding box center [345, 173] width 204 height 23
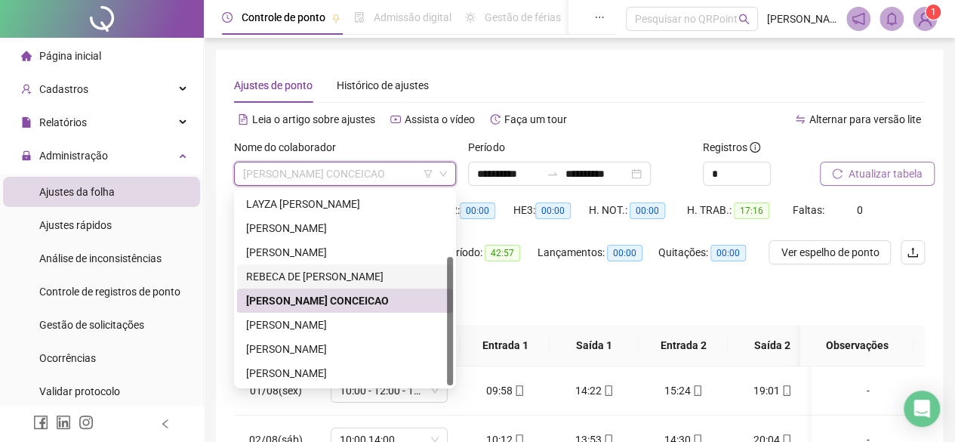
click at [341, 274] on div "REBECA DE [PERSON_NAME]" at bounding box center [345, 276] width 198 height 17
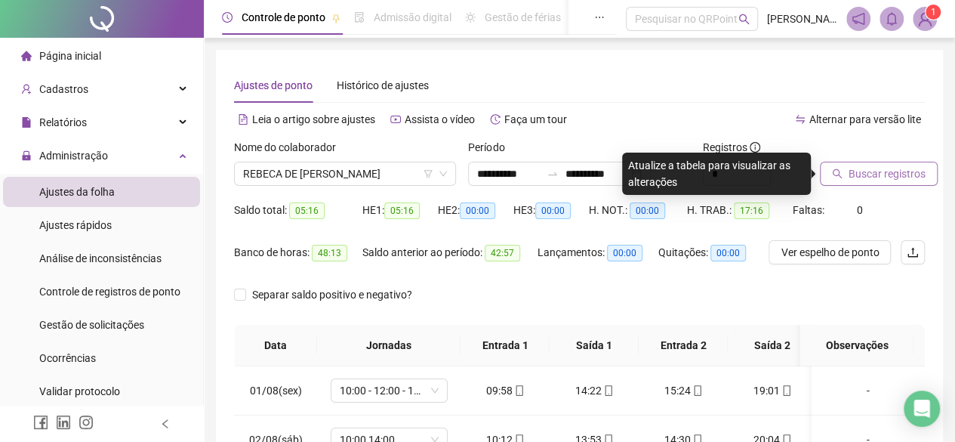
click at [851, 174] on span "Buscar registros" at bounding box center [887, 173] width 77 height 17
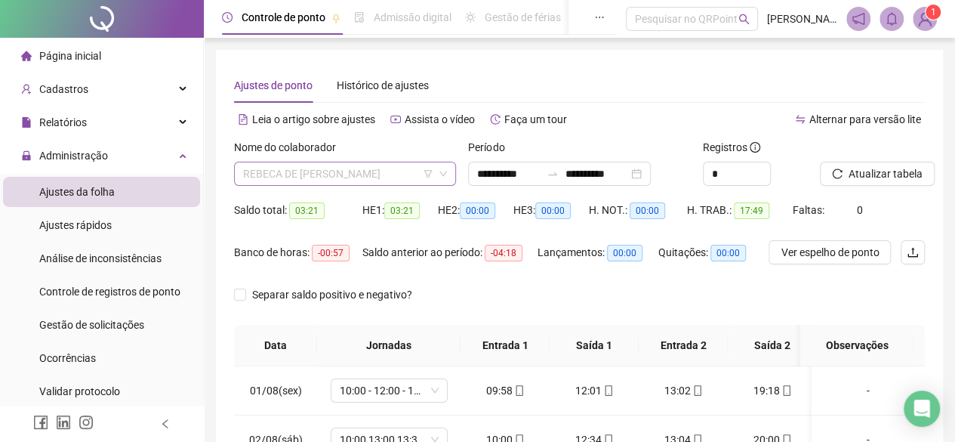
click at [393, 168] on span "REBECA DE [PERSON_NAME]" at bounding box center [345, 173] width 204 height 23
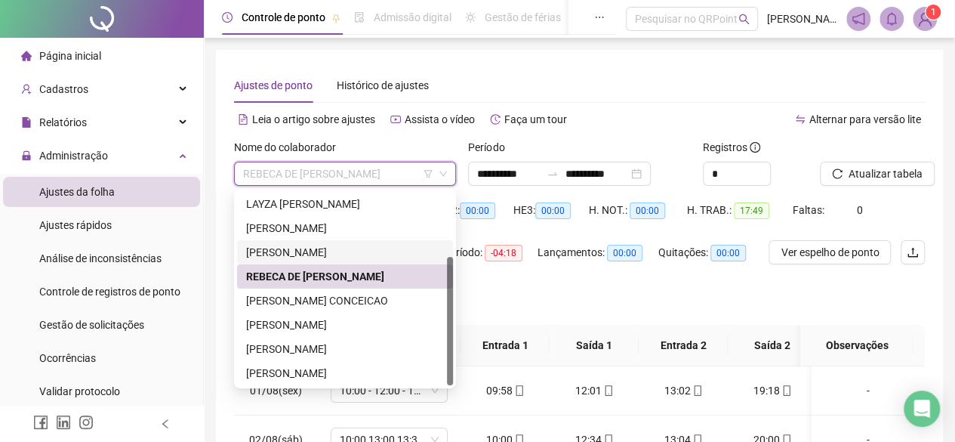
click at [295, 251] on div "[PERSON_NAME]" at bounding box center [345, 252] width 198 height 17
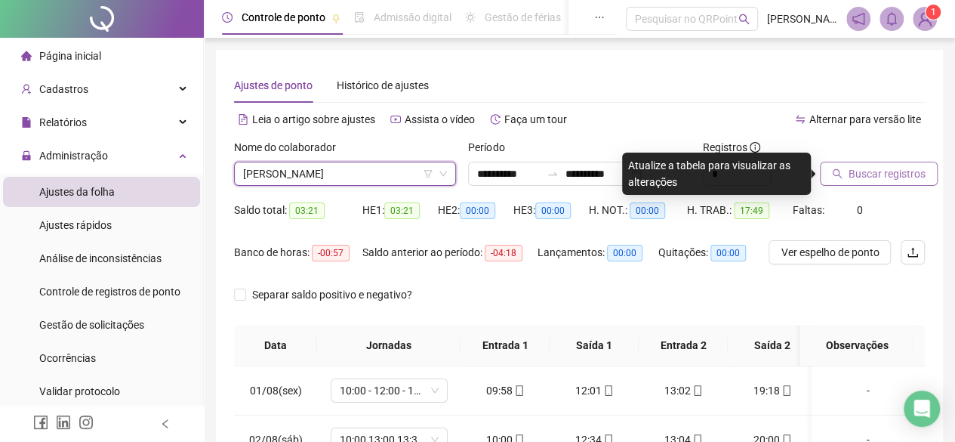
click at [893, 171] on span "Buscar registros" at bounding box center [887, 173] width 77 height 17
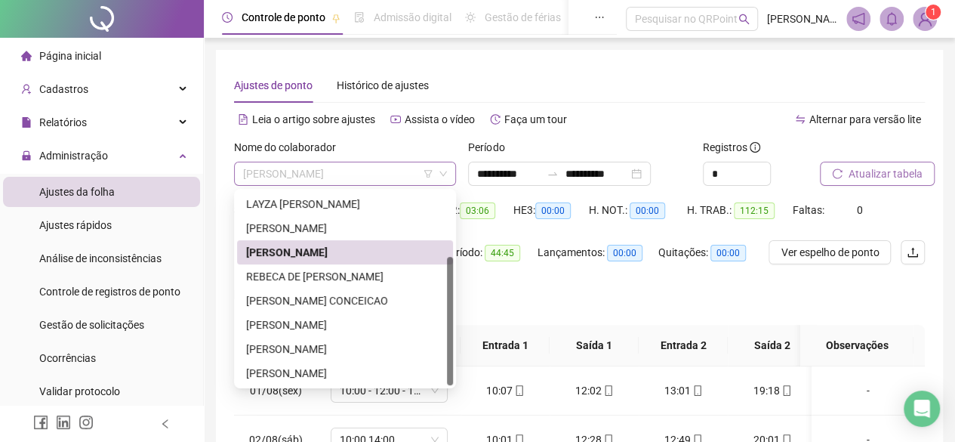
click at [391, 174] on span "[PERSON_NAME]" at bounding box center [345, 173] width 204 height 23
click at [334, 236] on div "[PERSON_NAME]" at bounding box center [345, 228] width 198 height 17
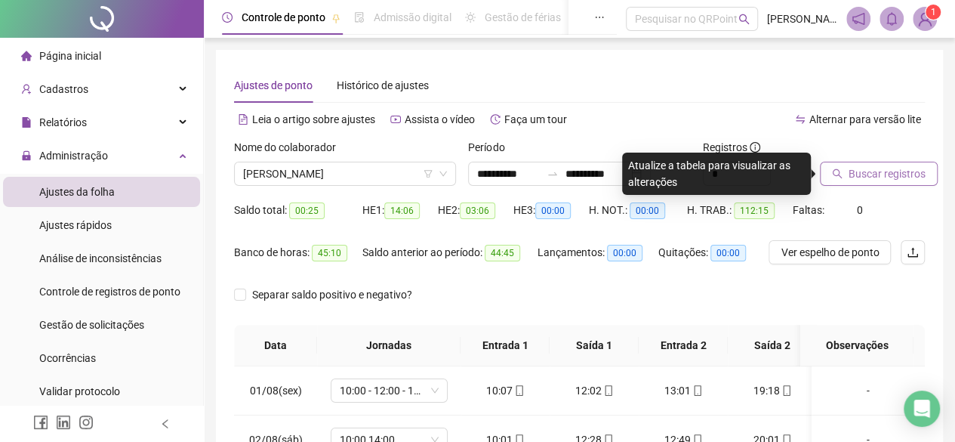
click at [891, 173] on span "Buscar registros" at bounding box center [887, 173] width 77 height 17
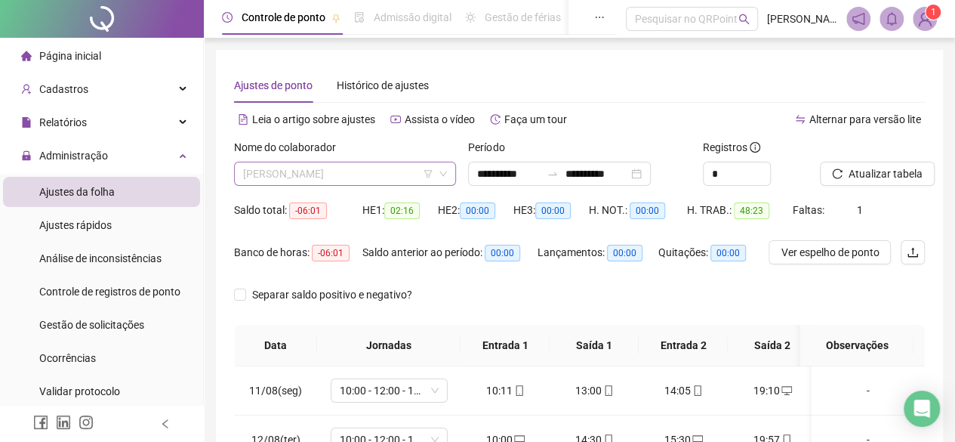
click at [378, 174] on span "[PERSON_NAME]" at bounding box center [345, 173] width 204 height 23
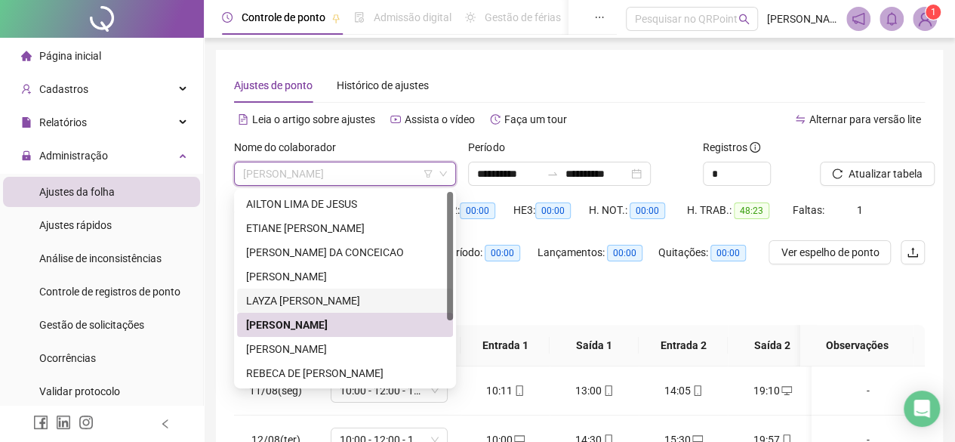
click at [391, 302] on div "LAYZA [PERSON_NAME]" at bounding box center [345, 300] width 198 height 17
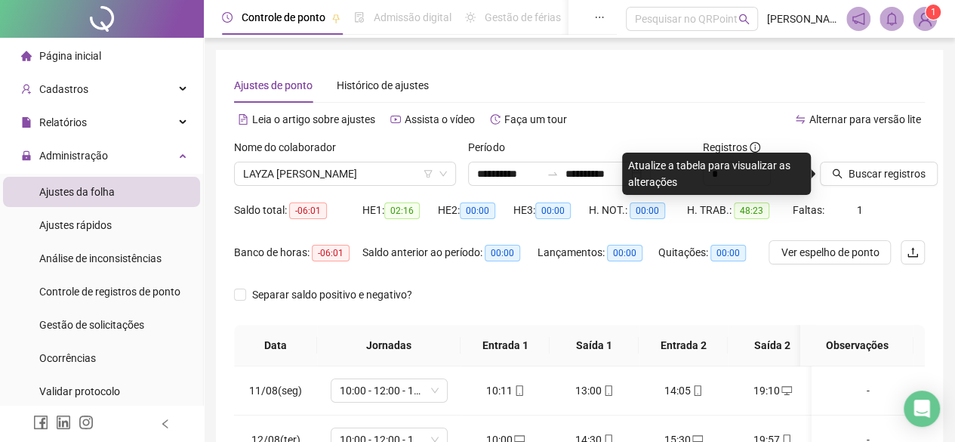
click at [875, 186] on div "Buscar registros" at bounding box center [872, 168] width 117 height 59
click at [873, 180] on span "Buscar registros" at bounding box center [887, 173] width 77 height 17
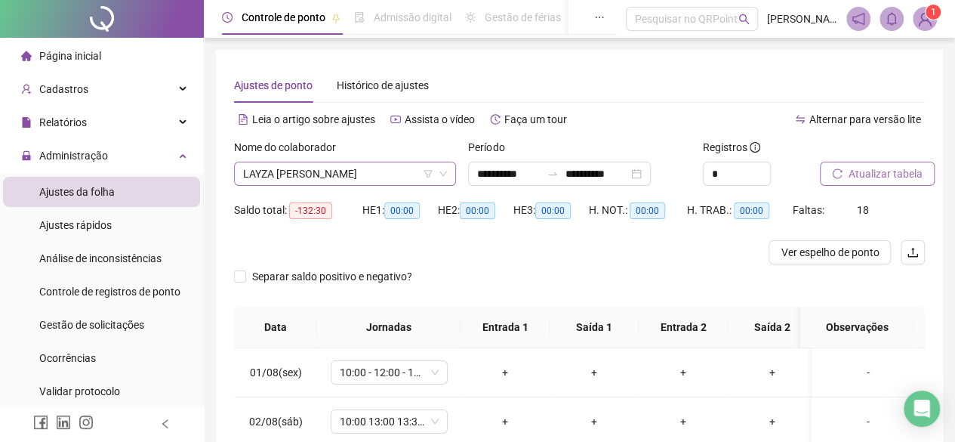
click at [387, 179] on span "LAYZA [PERSON_NAME]" at bounding box center [345, 173] width 204 height 23
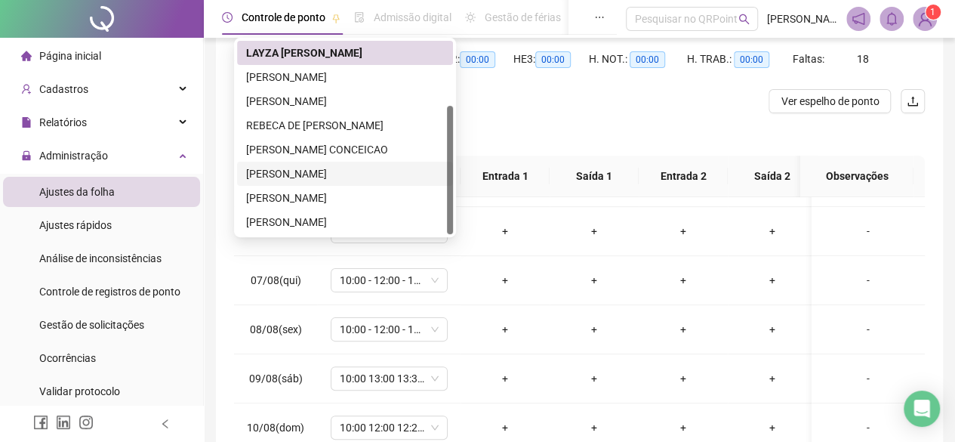
scroll to position [302, 0]
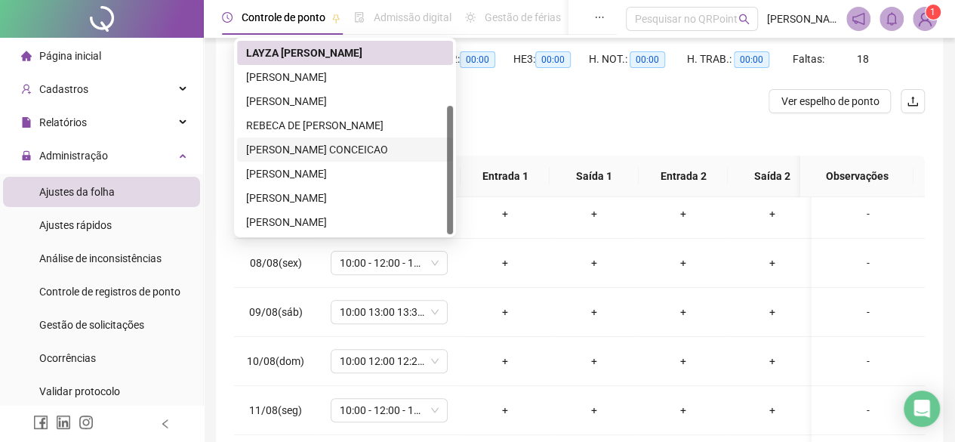
click at [372, 145] on div "[PERSON_NAME] CONCEICAO" at bounding box center [345, 149] width 198 height 17
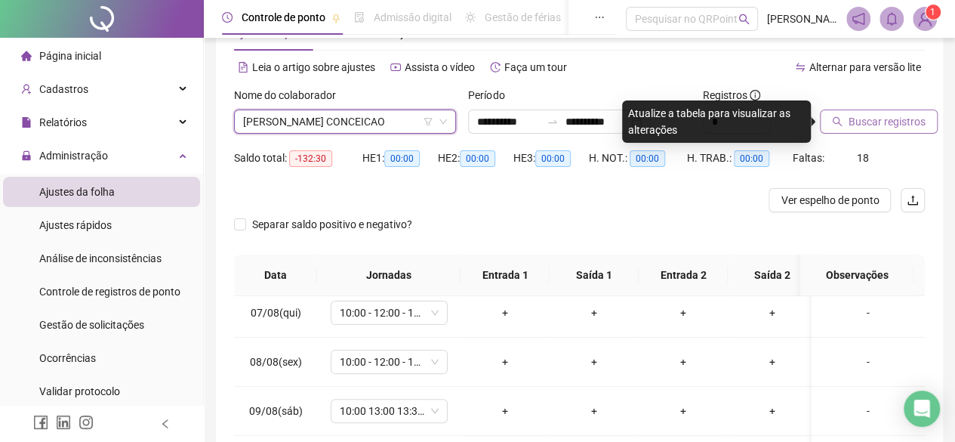
scroll to position [0, 0]
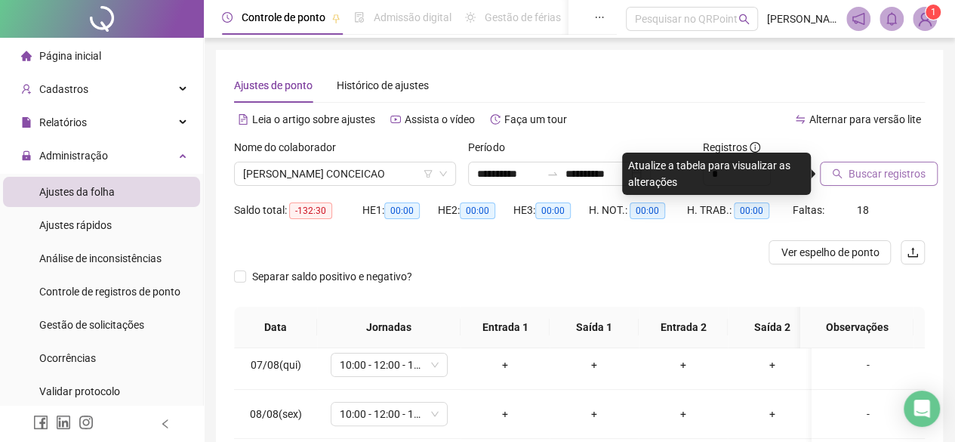
click at [902, 177] on span "Buscar registros" at bounding box center [887, 173] width 77 height 17
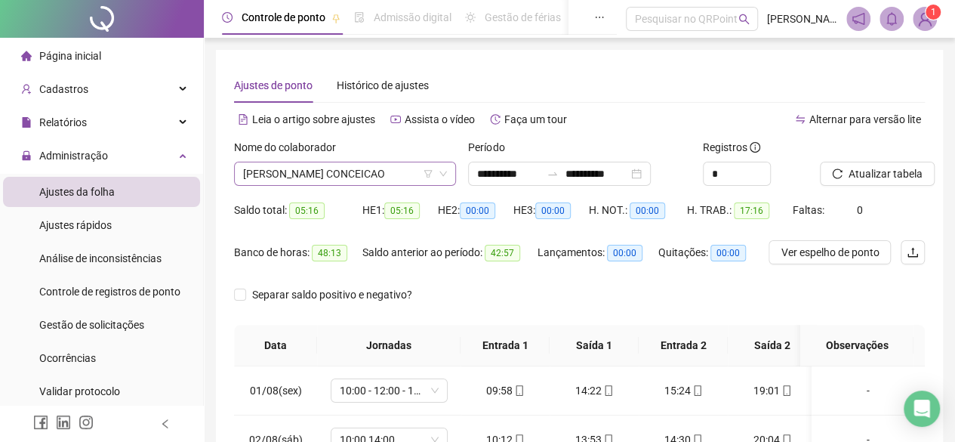
click at [375, 184] on span "[PERSON_NAME] CONCEICAO" at bounding box center [345, 173] width 204 height 23
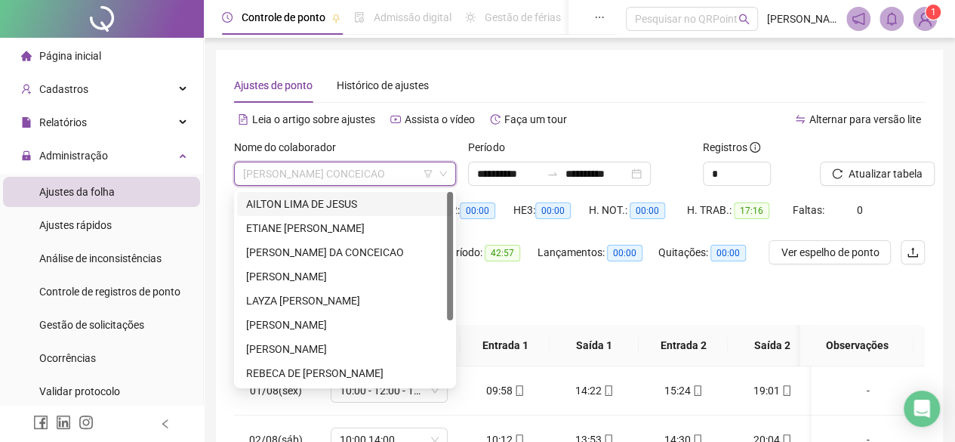
click at [351, 206] on div "AILTON LIMA DE JESUS" at bounding box center [345, 204] width 198 height 17
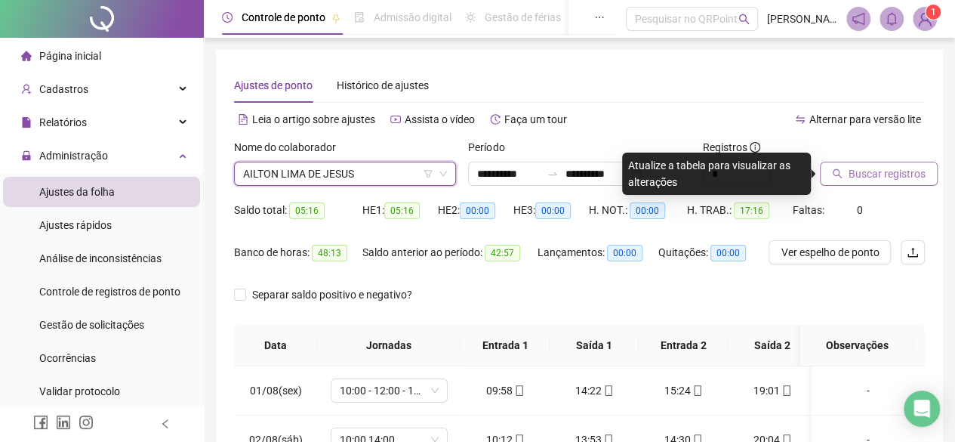
click at [915, 178] on span "Buscar registros" at bounding box center [887, 173] width 77 height 17
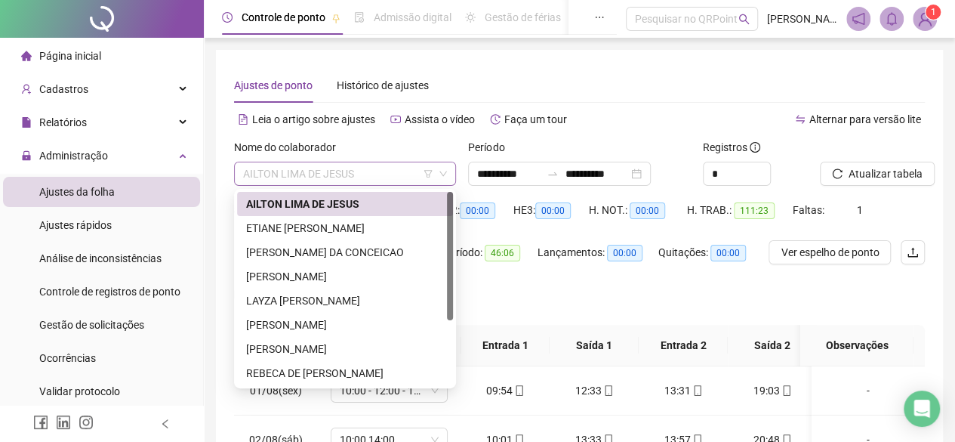
click at [381, 180] on span "AILTON LIMA DE JESUS" at bounding box center [345, 173] width 204 height 23
click at [369, 233] on div "ETIANE [PERSON_NAME]" at bounding box center [345, 228] width 198 height 17
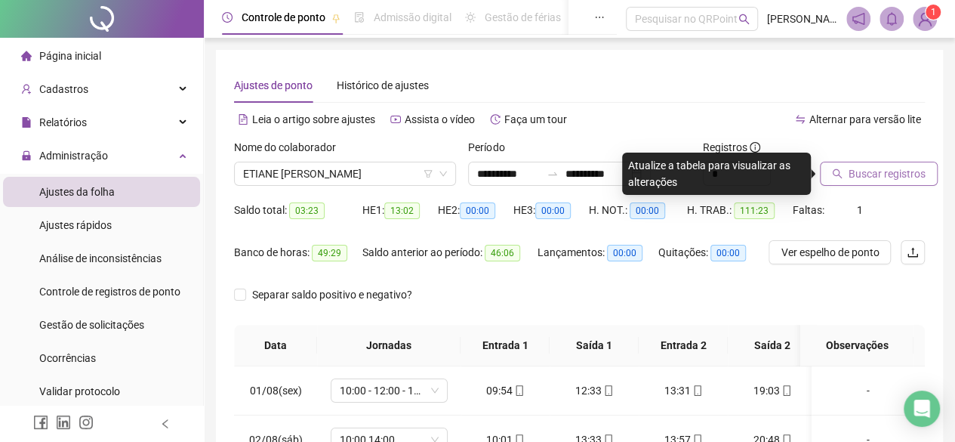
click at [884, 171] on span "Buscar registros" at bounding box center [887, 173] width 77 height 17
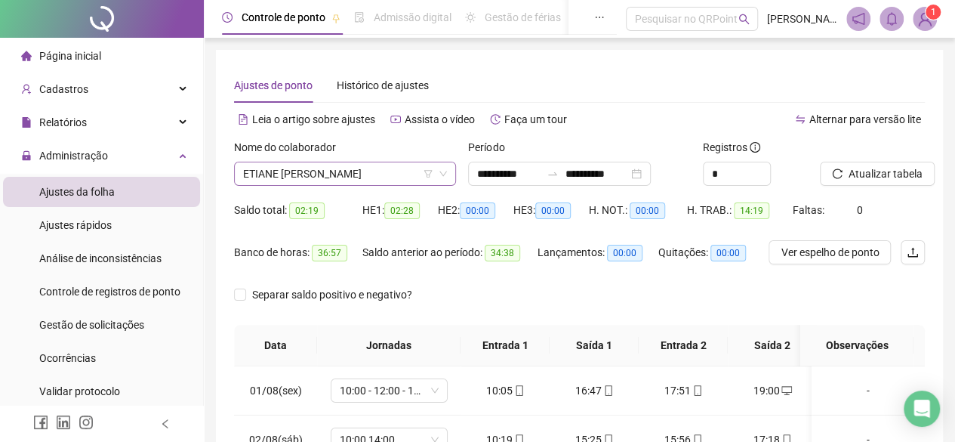
click at [390, 177] on span "ETIANE [PERSON_NAME]" at bounding box center [345, 173] width 204 height 23
click at [850, 182] on button "Atualizar tabela" at bounding box center [877, 174] width 115 height 24
click at [575, 8] on div "Painel do DP" at bounding box center [622, 17] width 94 height 35
drag, startPoint x: 906, startPoint y: 0, endPoint x: 606, endPoint y: 314, distance: 434.3
click at [606, 314] on div "Separar saldo positivo e negativo?" at bounding box center [579, 303] width 691 height 42
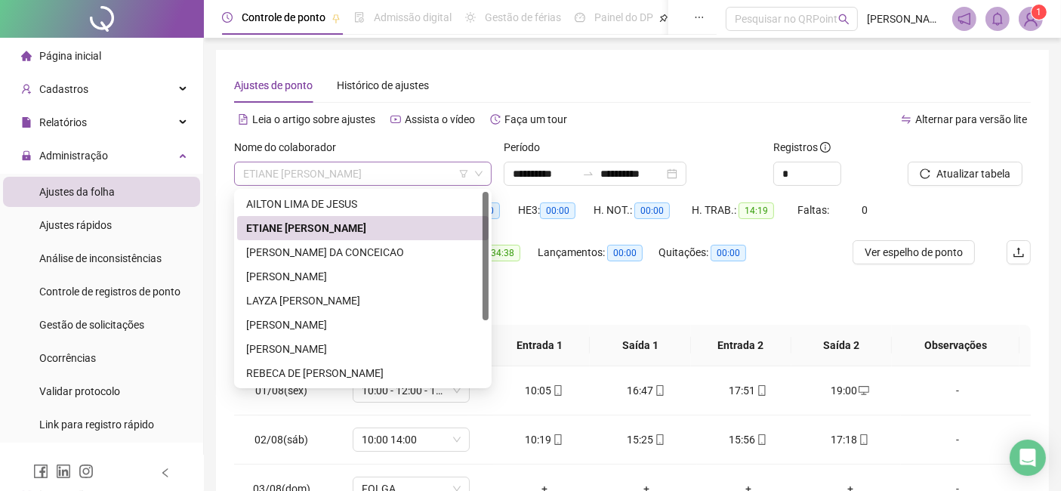
click at [399, 180] on span "ETIANE [PERSON_NAME]" at bounding box center [362, 173] width 239 height 23
drag, startPoint x: 412, startPoint y: 211, endPoint x: 498, endPoint y: 209, distance: 85.4
click at [413, 211] on div "AILTON LIMA DE JESUS" at bounding box center [362, 204] width 233 height 17
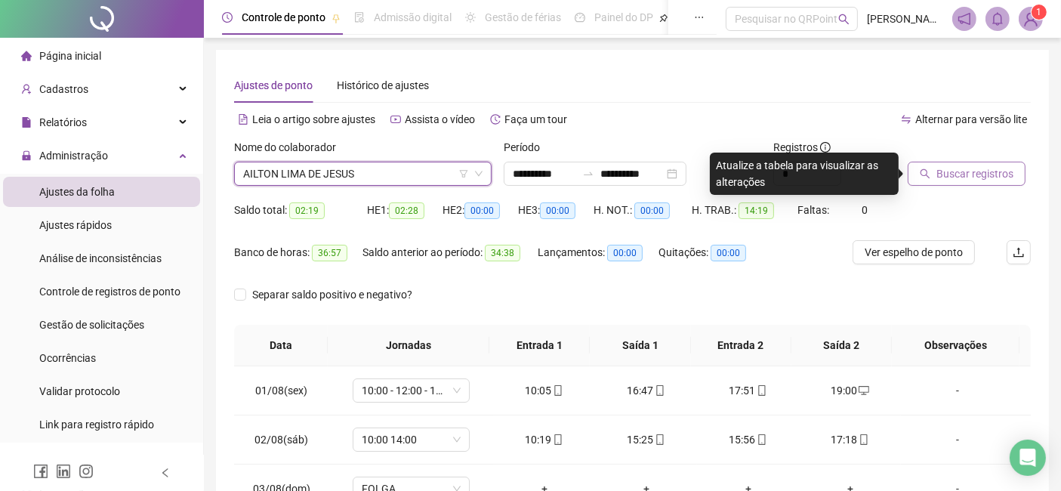
click at [966, 179] on span "Buscar registros" at bounding box center [974, 173] width 77 height 17
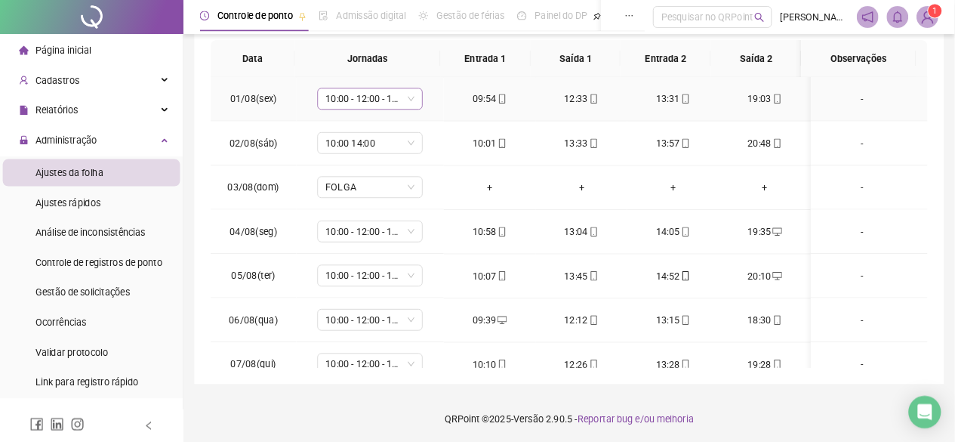
scroll to position [280, 0]
